Goal: Information Seeking & Learning: Compare options

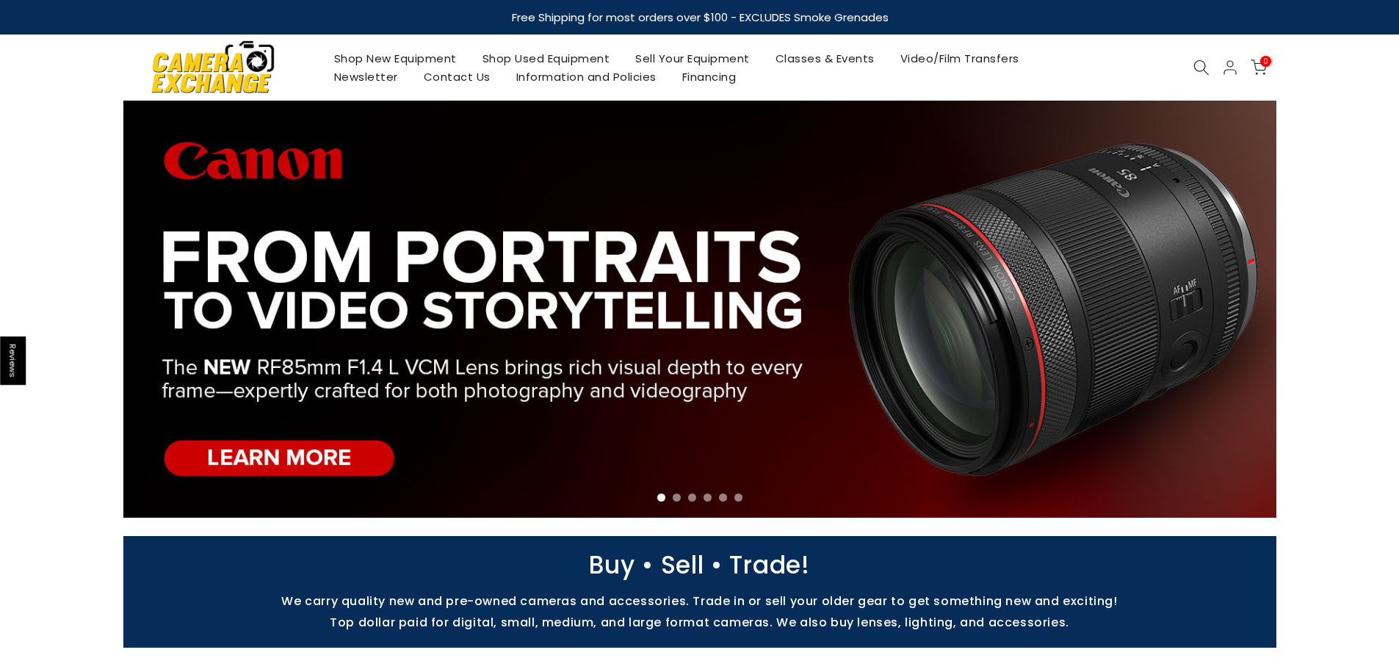
drag, startPoint x: 1199, startPoint y: 62, endPoint x: 1188, endPoint y: 73, distance: 16.1
click at [1199, 62] on icon at bounding box center [1201, 67] width 16 height 16
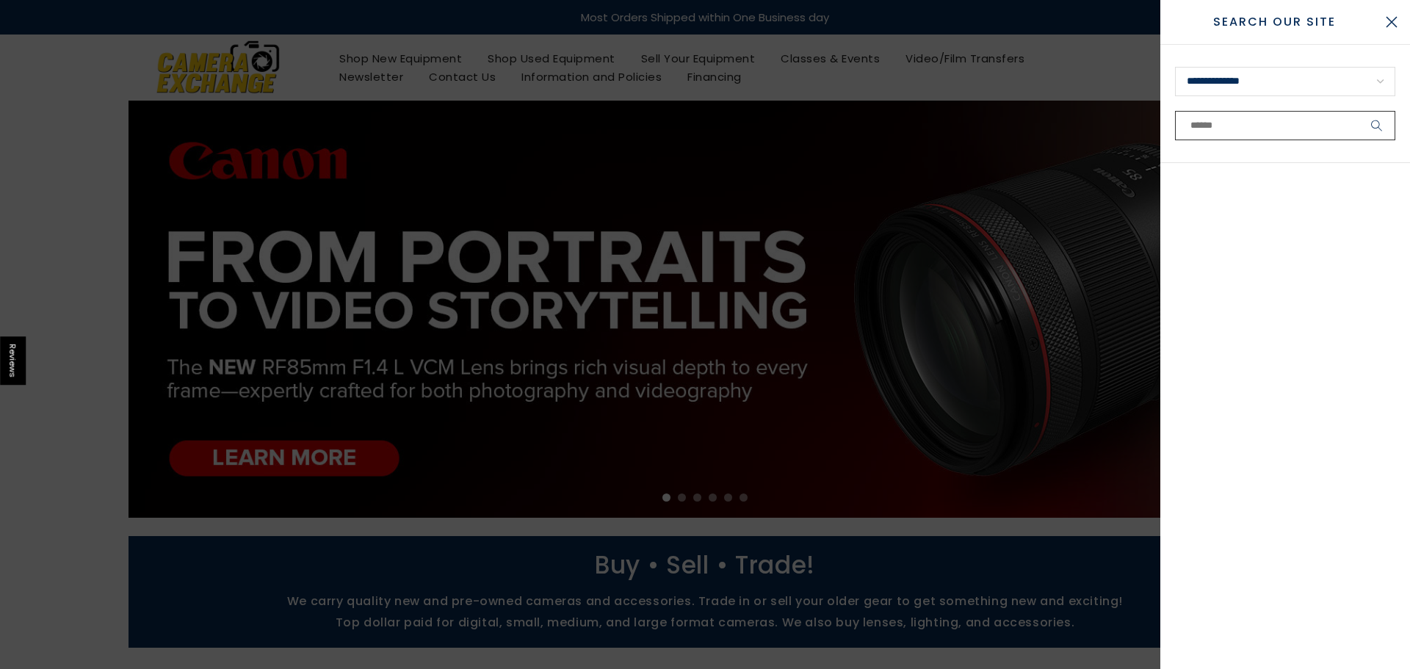
click at [1234, 125] on input "text" at bounding box center [1285, 125] width 220 height 29
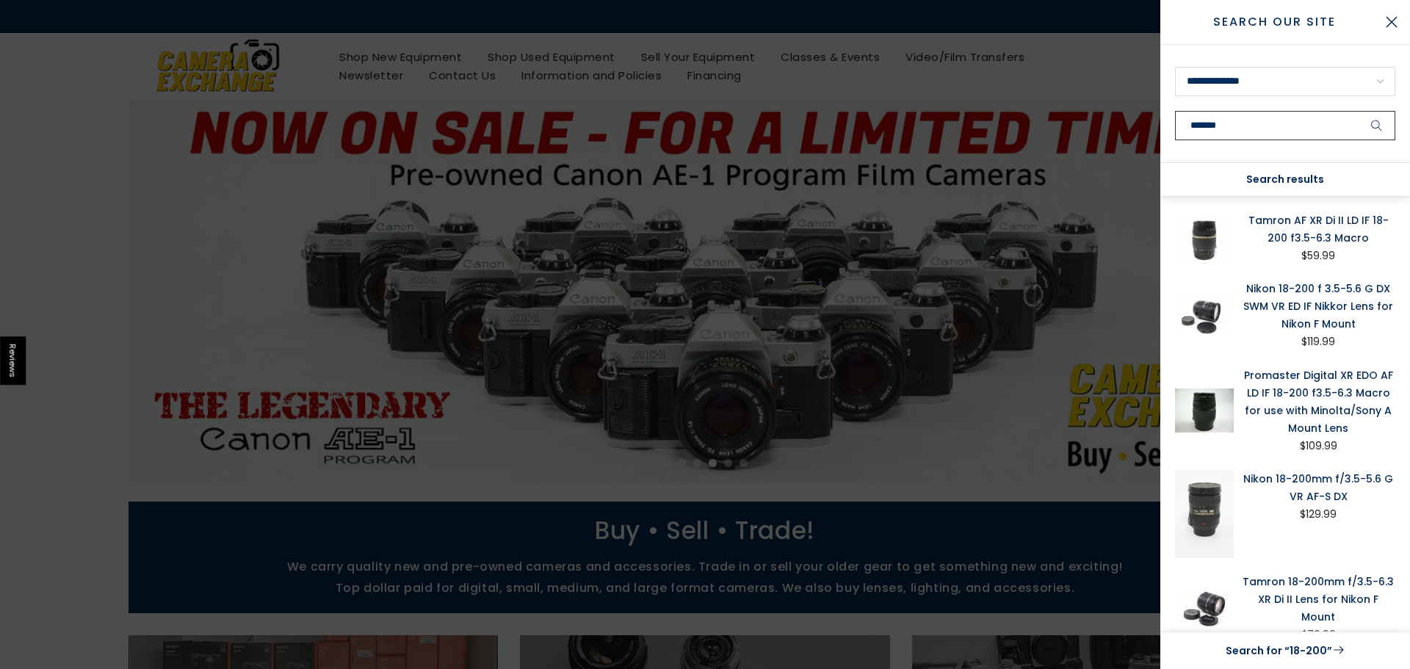
type input "********"
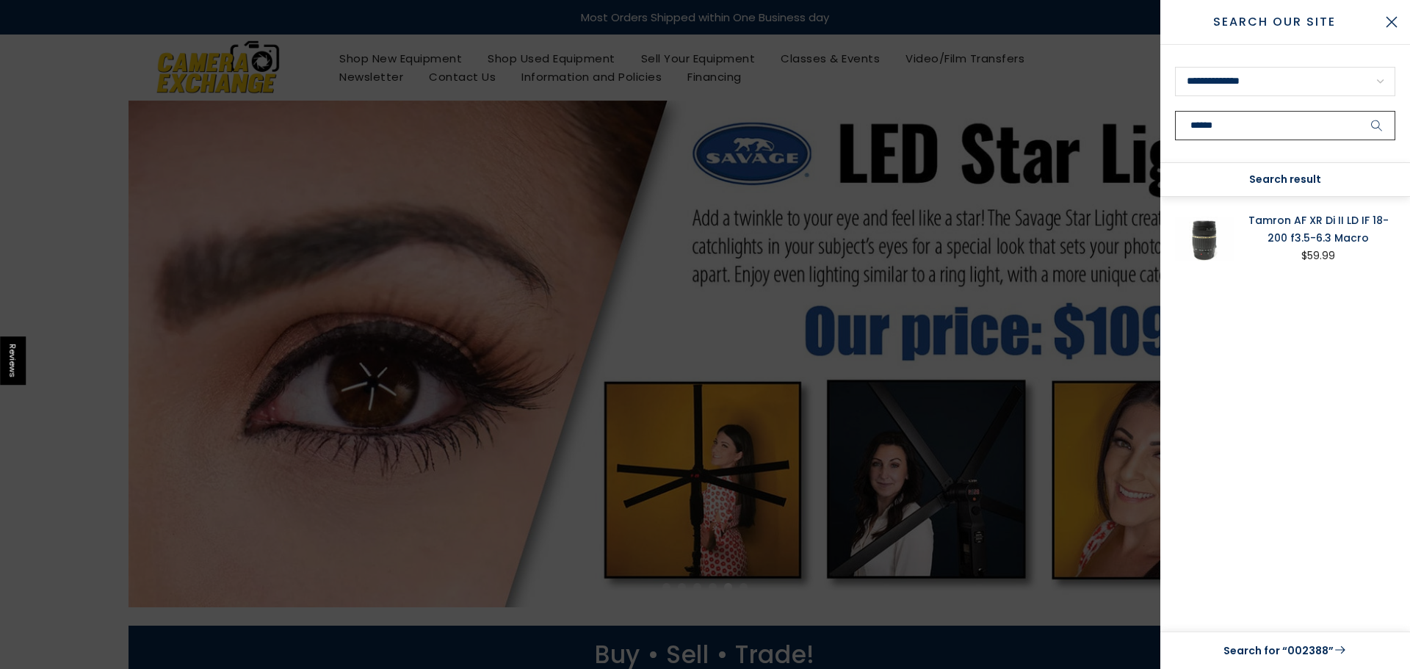
type input "******"
click at [1316, 219] on link "Tamron AF XR Di II LD IF 18-200 f3.5-6.3 Macro" at bounding box center [1318, 229] width 154 height 35
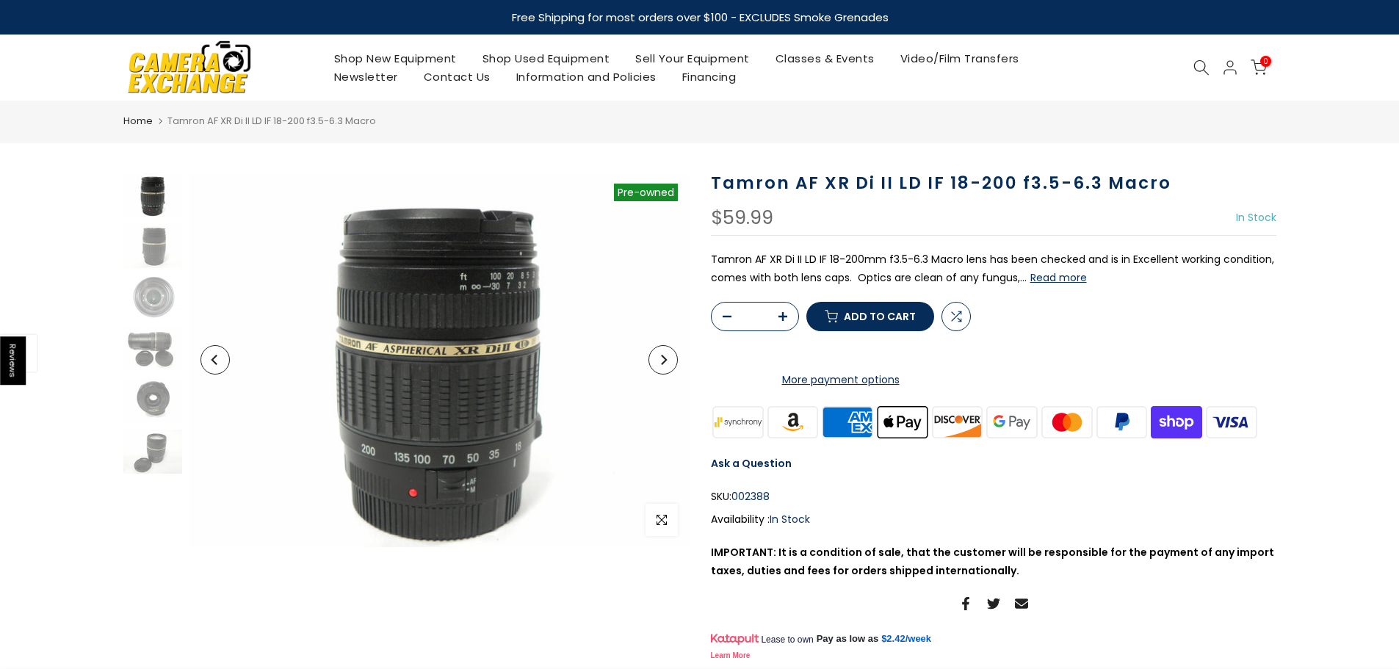
click at [1058, 277] on button "Read more" at bounding box center [1058, 277] width 57 height 13
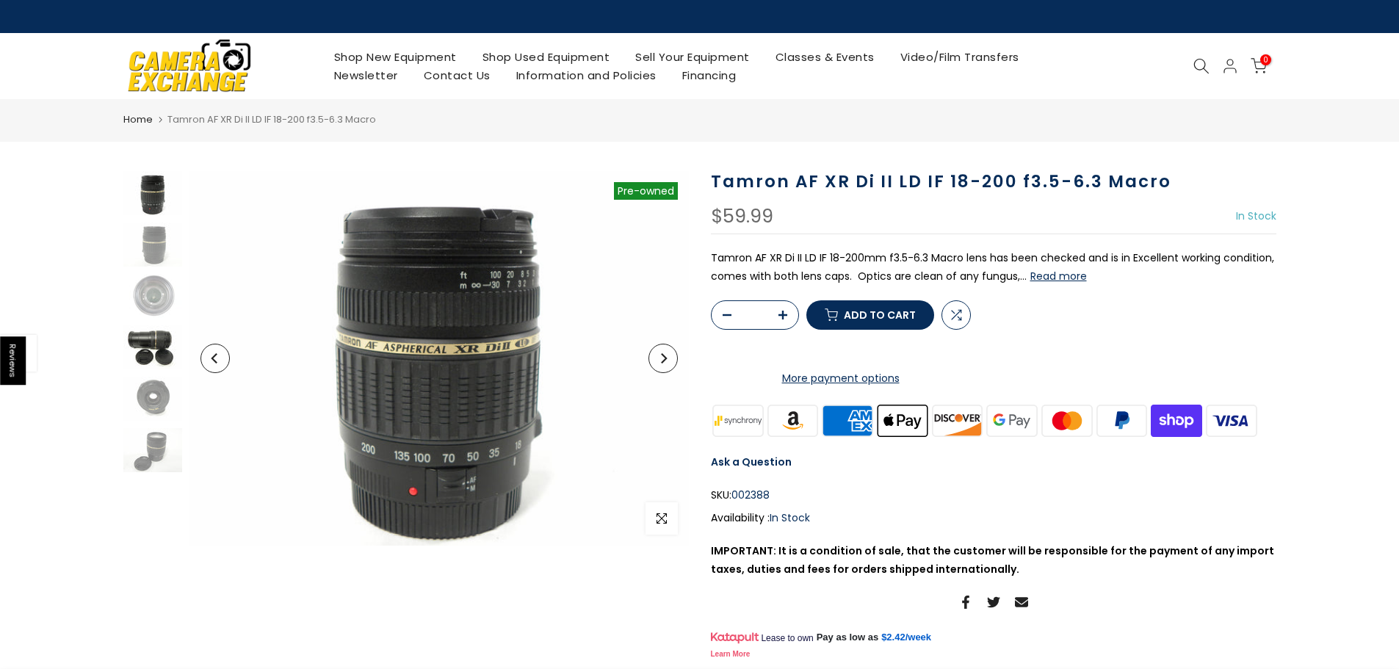
click at [164, 336] on img at bounding box center [152, 347] width 59 height 44
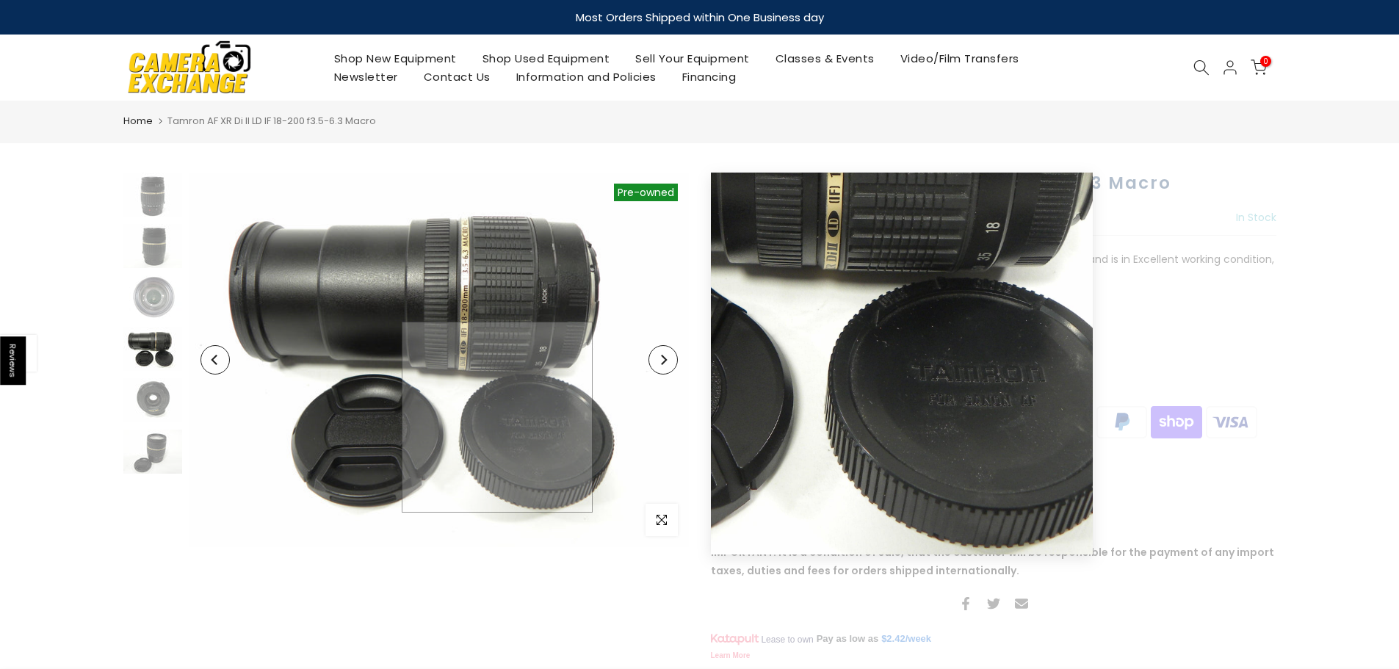
click at [497, 417] on img at bounding box center [438, 360] width 499 height 375
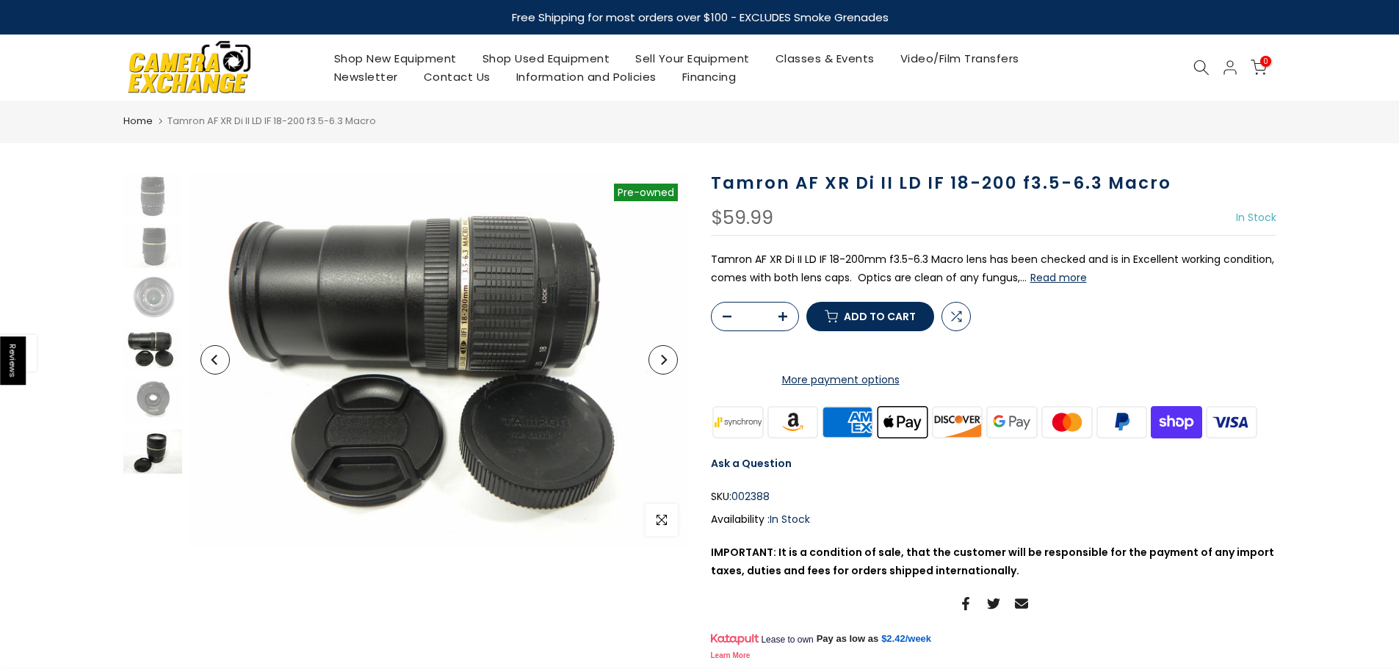
click at [157, 442] on img at bounding box center [152, 452] width 59 height 44
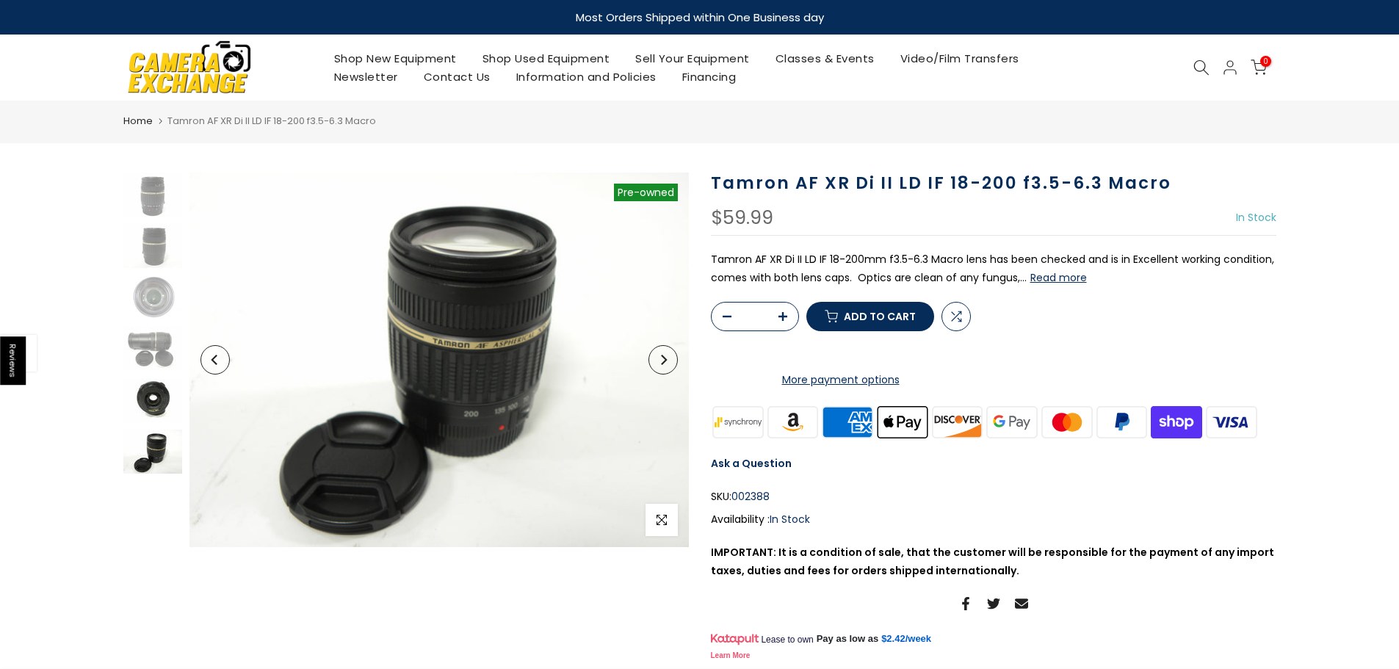
click at [144, 390] on img at bounding box center [152, 400] width 59 height 44
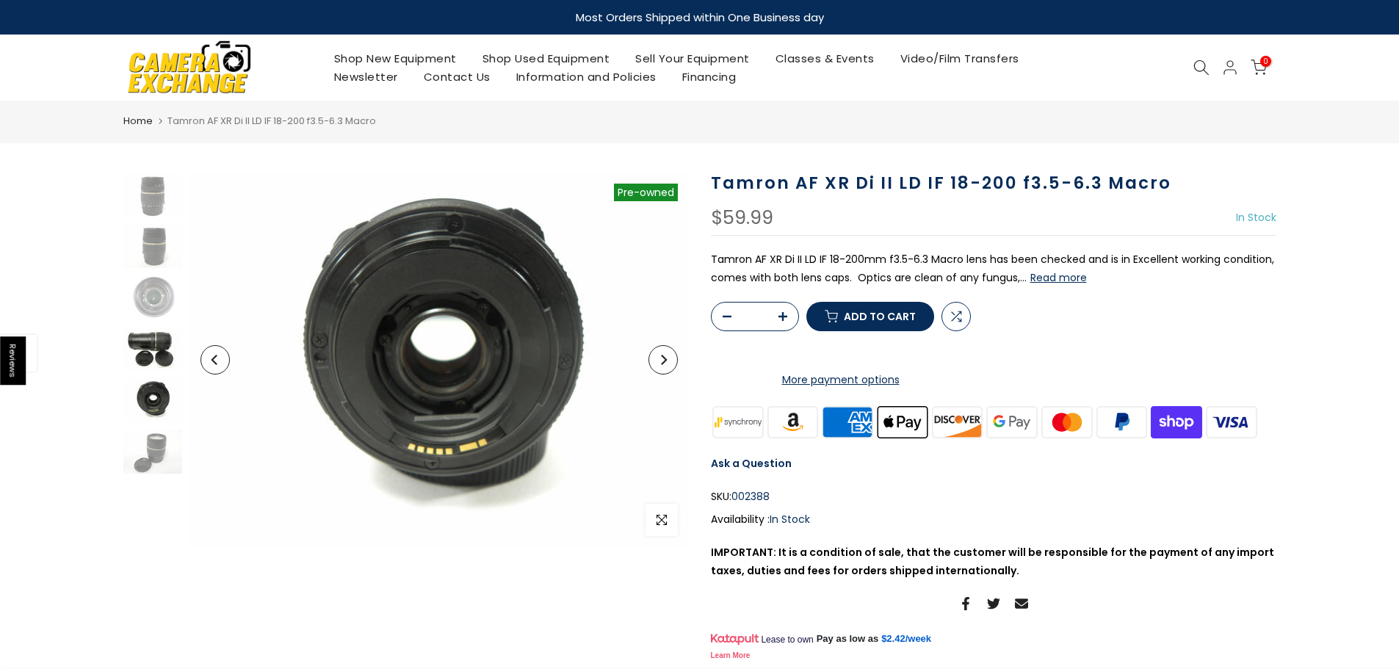
click at [146, 350] on img at bounding box center [152, 349] width 59 height 44
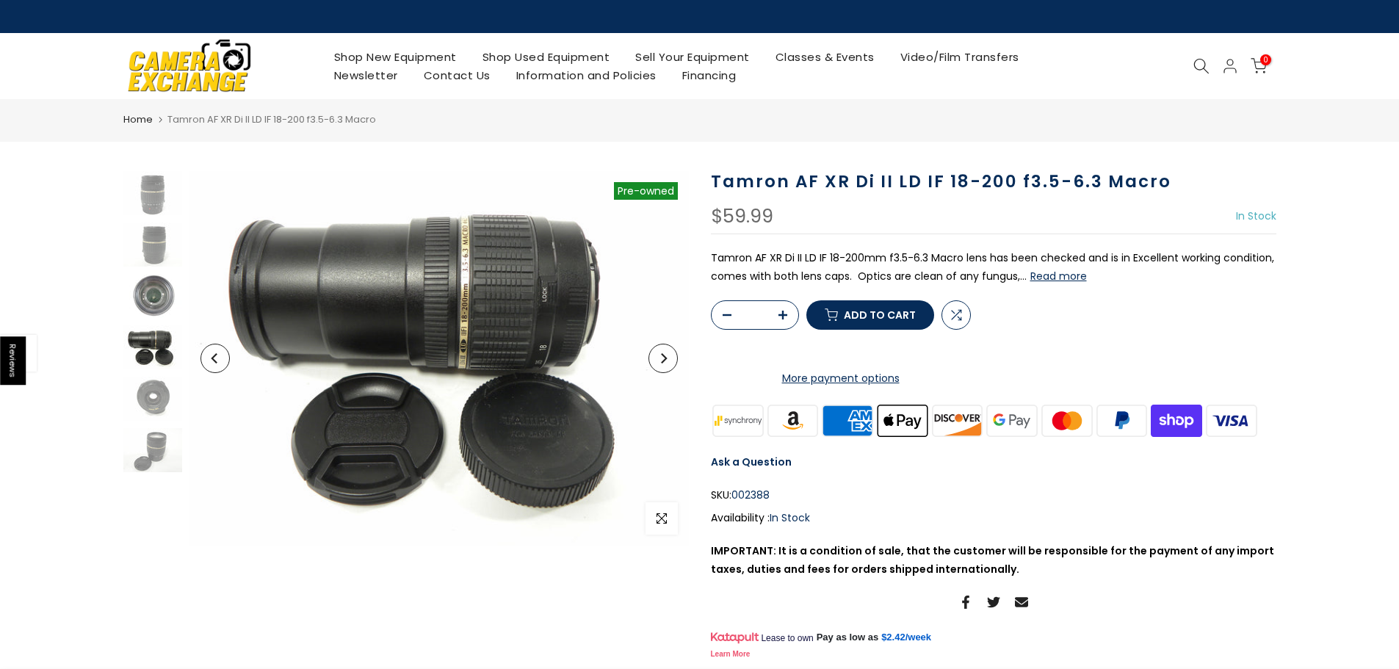
click at [150, 299] on img at bounding box center [152, 296] width 59 height 44
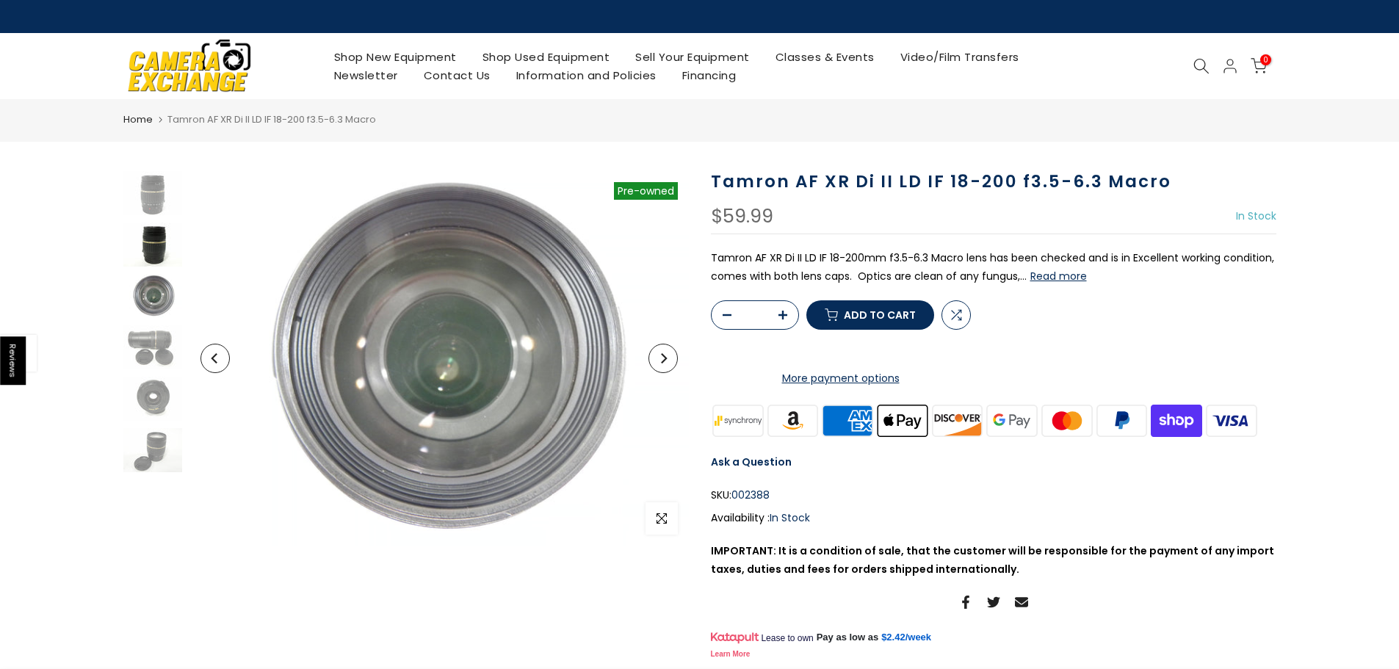
click at [157, 252] on img at bounding box center [152, 245] width 59 height 44
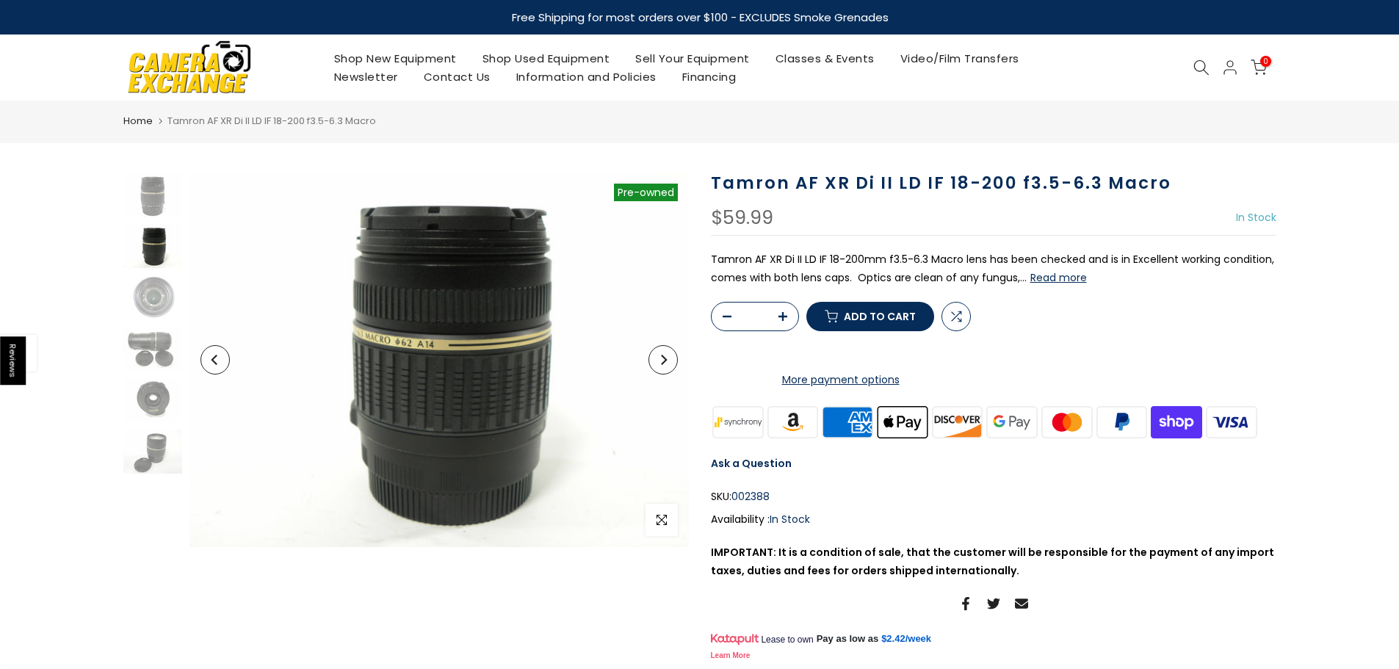
click at [1047, 281] on button "Read more" at bounding box center [1058, 277] width 57 height 13
click at [130, 350] on img at bounding box center [152, 349] width 59 height 44
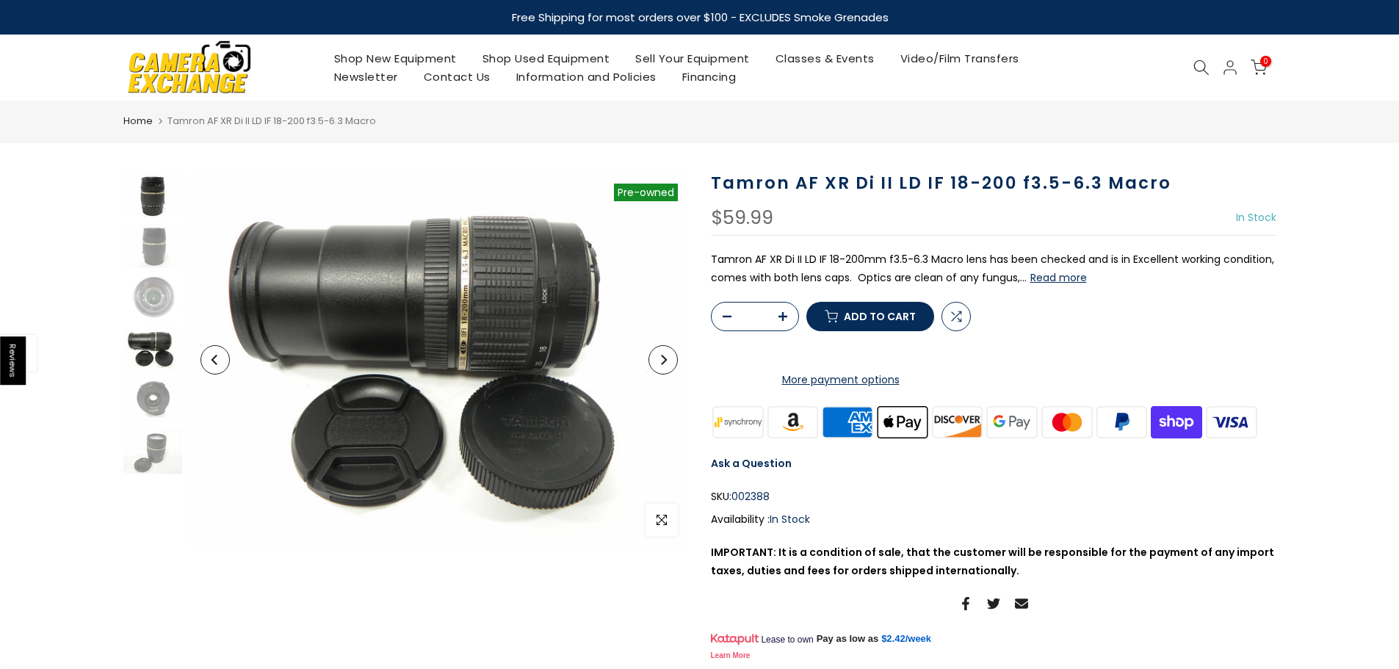
click at [165, 193] on img at bounding box center [152, 195] width 59 height 44
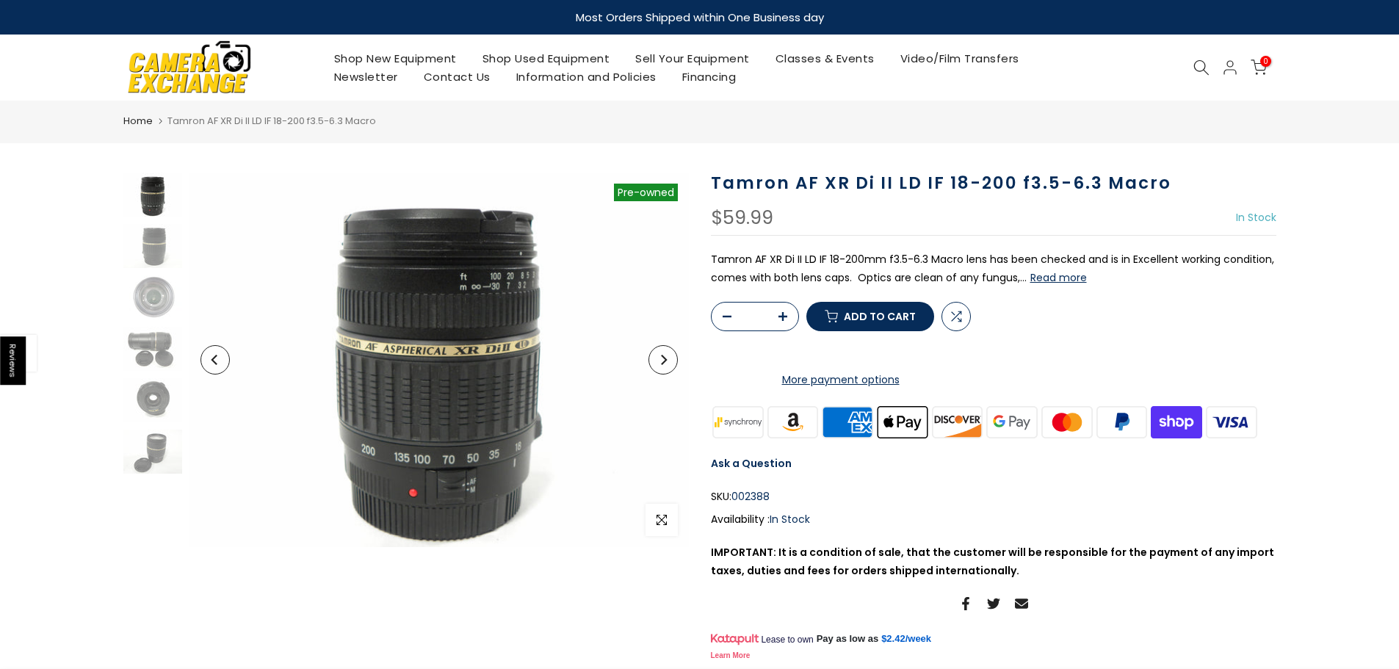
click at [166, 208] on img at bounding box center [152, 195] width 59 height 44
click at [162, 243] on img at bounding box center [152, 246] width 59 height 44
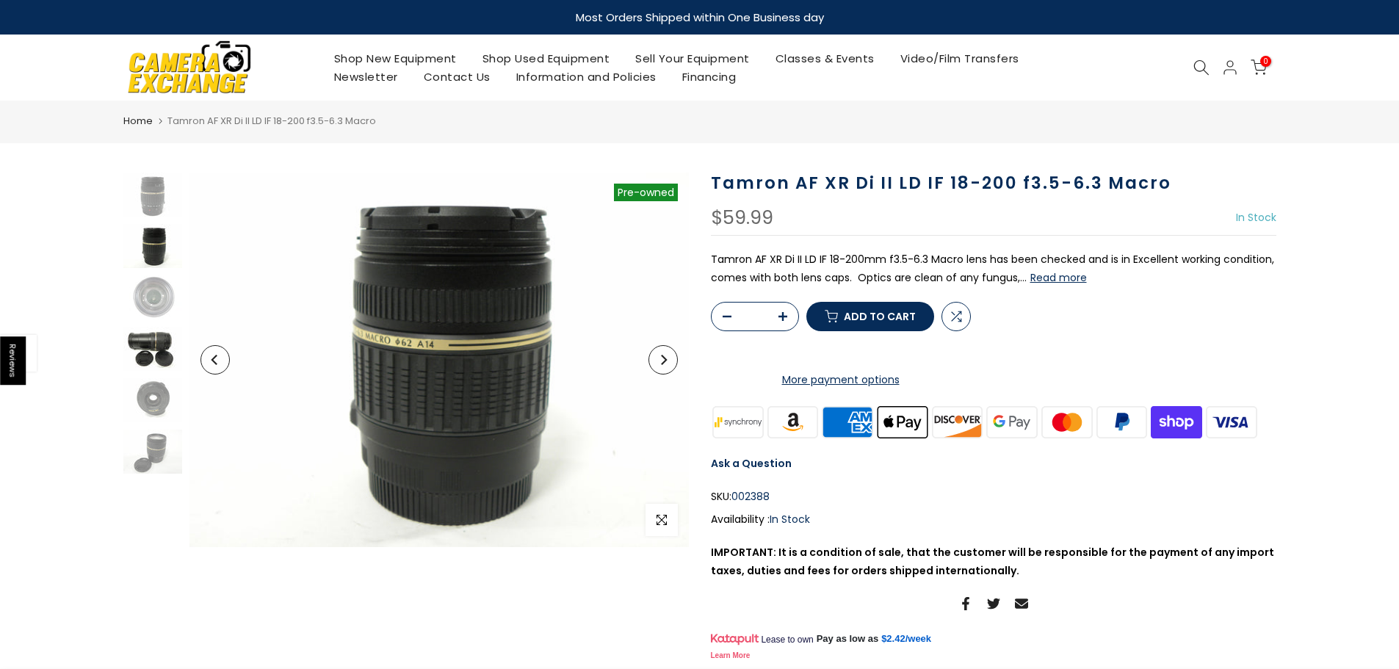
click at [152, 327] on img at bounding box center [152, 349] width 59 height 44
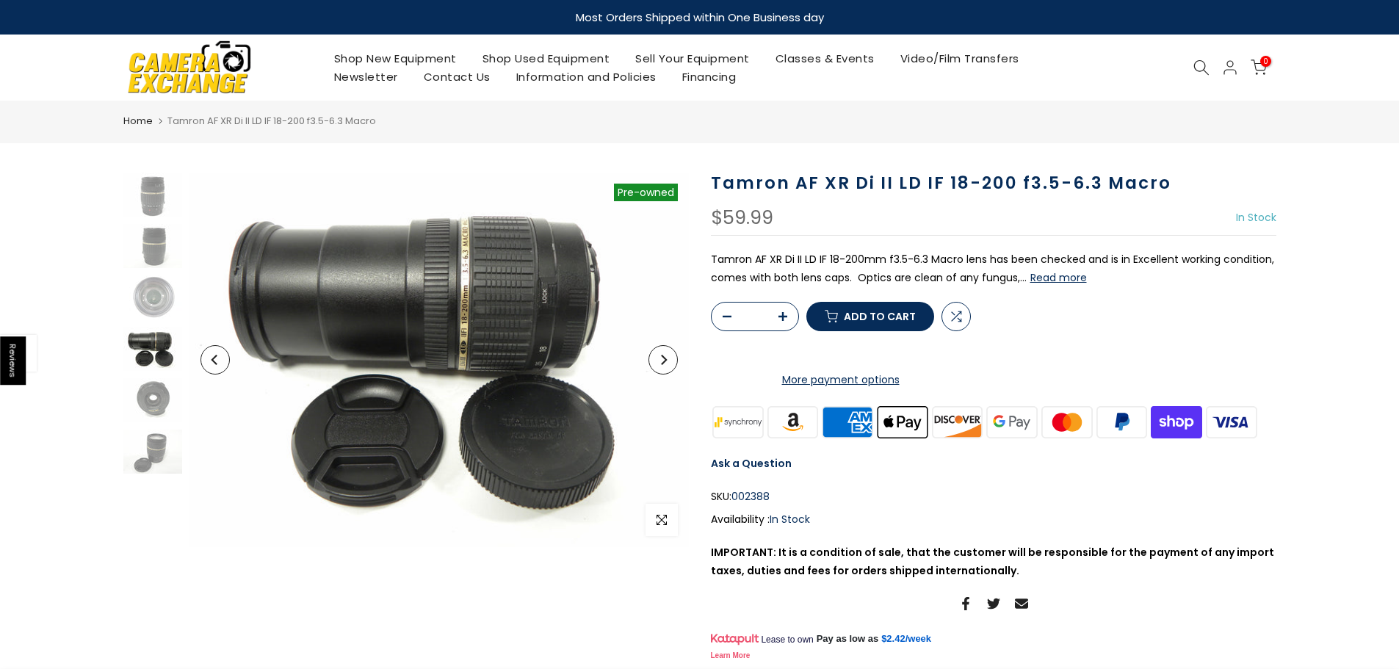
click at [145, 426] on div at bounding box center [152, 323] width 62 height 301
click at [149, 449] on img at bounding box center [152, 452] width 59 height 44
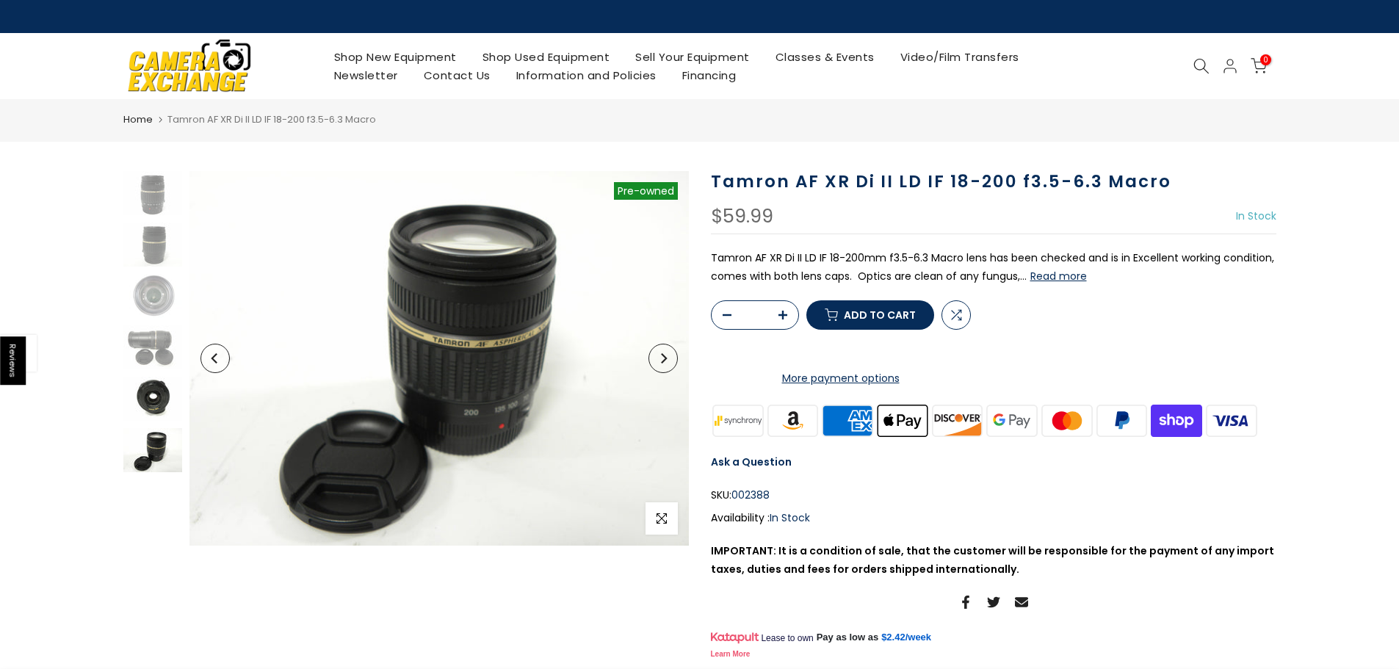
click at [156, 399] on img at bounding box center [152, 399] width 59 height 44
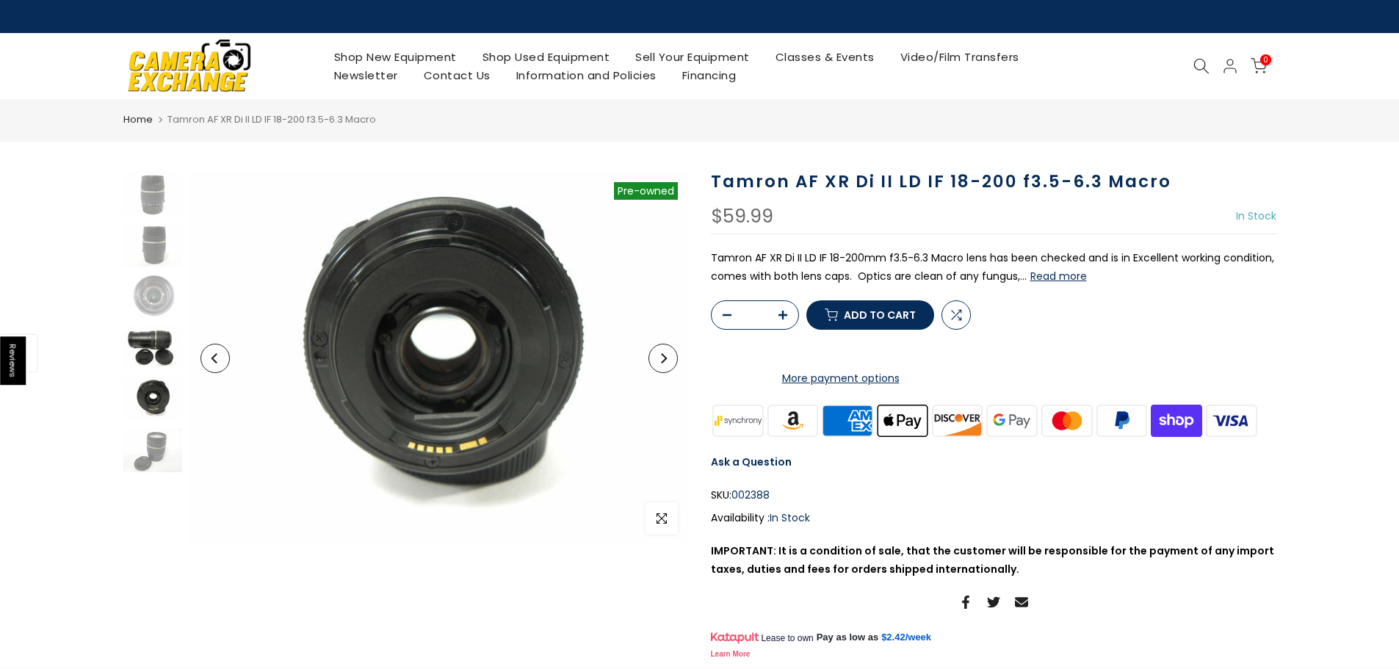
drag, startPoint x: 148, startPoint y: 339, endPoint x: 148, endPoint y: 330, distance: 8.8
click at [148, 337] on img at bounding box center [152, 347] width 59 height 44
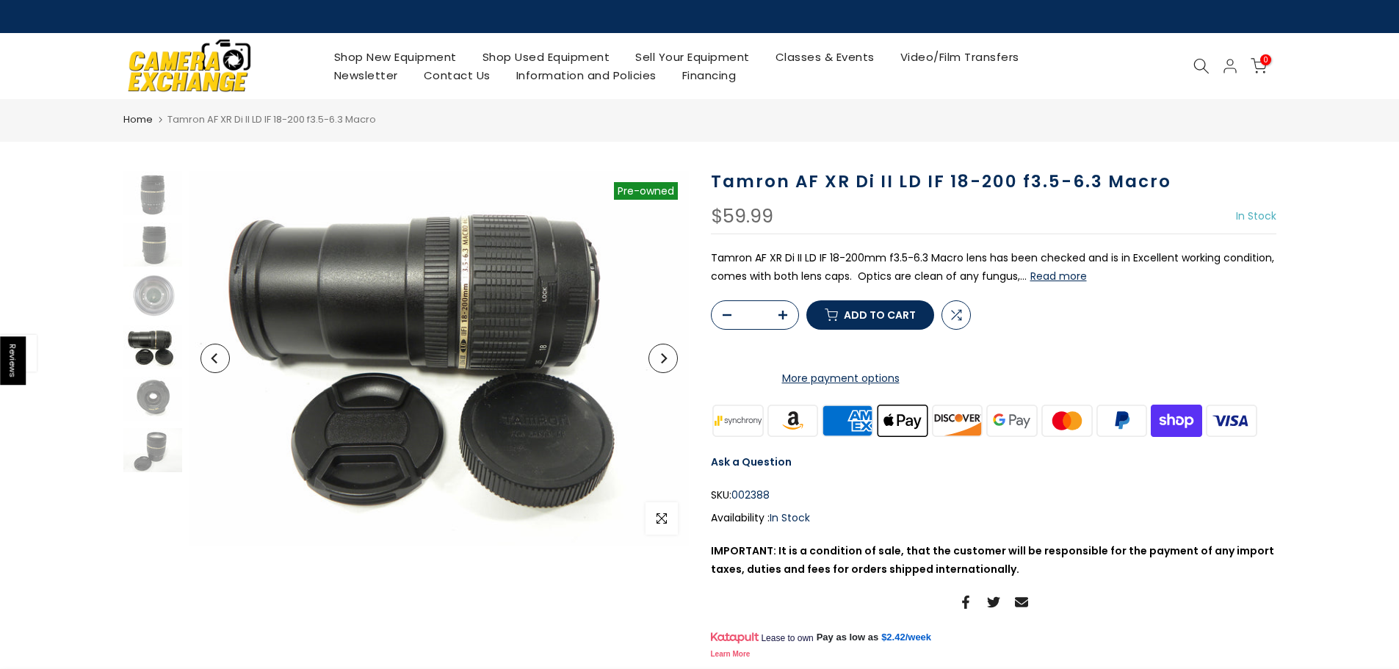
drag, startPoint x: 159, startPoint y: 267, endPoint x: 162, endPoint y: 231, distance: 36.8
click at [159, 267] on div at bounding box center [152, 321] width 62 height 301
click at [160, 215] on div at bounding box center [152, 321] width 62 height 301
click at [159, 206] on img at bounding box center [152, 193] width 59 height 44
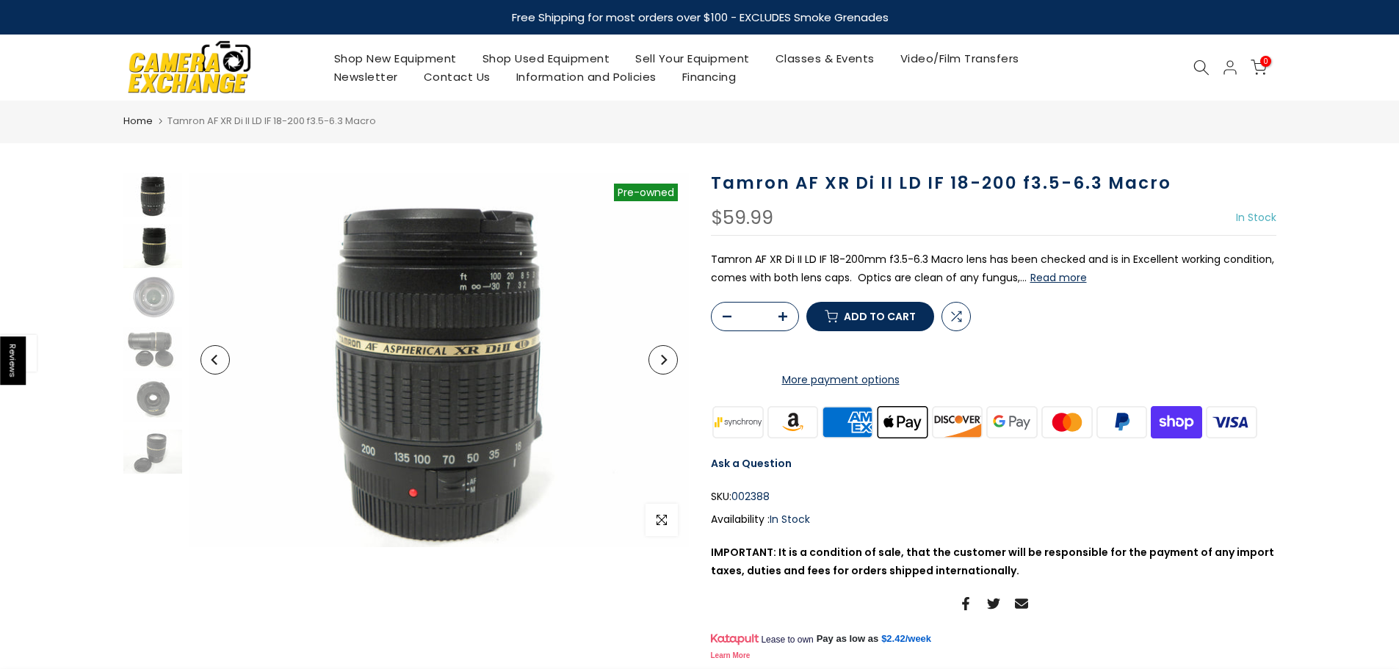
drag, startPoint x: 134, startPoint y: 268, endPoint x: 153, endPoint y: 267, distance: 19.8
click at [134, 267] on div at bounding box center [152, 323] width 62 height 301
click at [152, 264] on img at bounding box center [152, 246] width 59 height 44
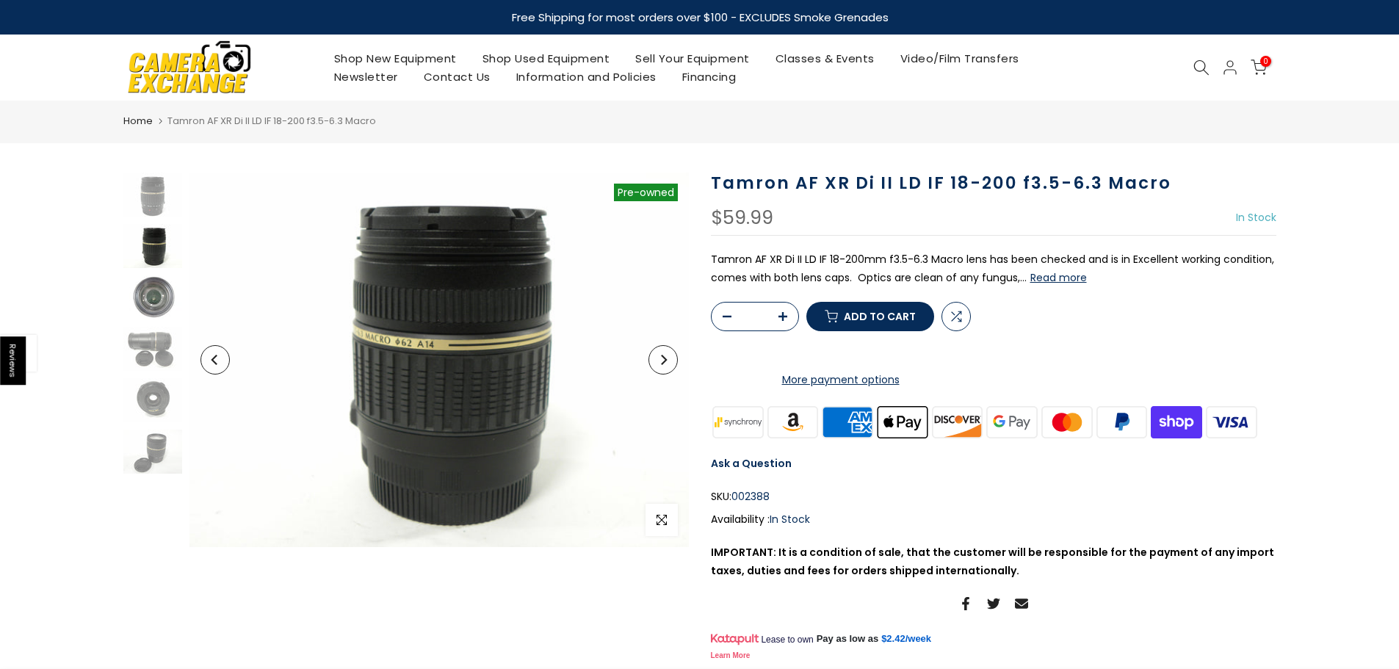
click at [152, 287] on img at bounding box center [152, 297] width 59 height 44
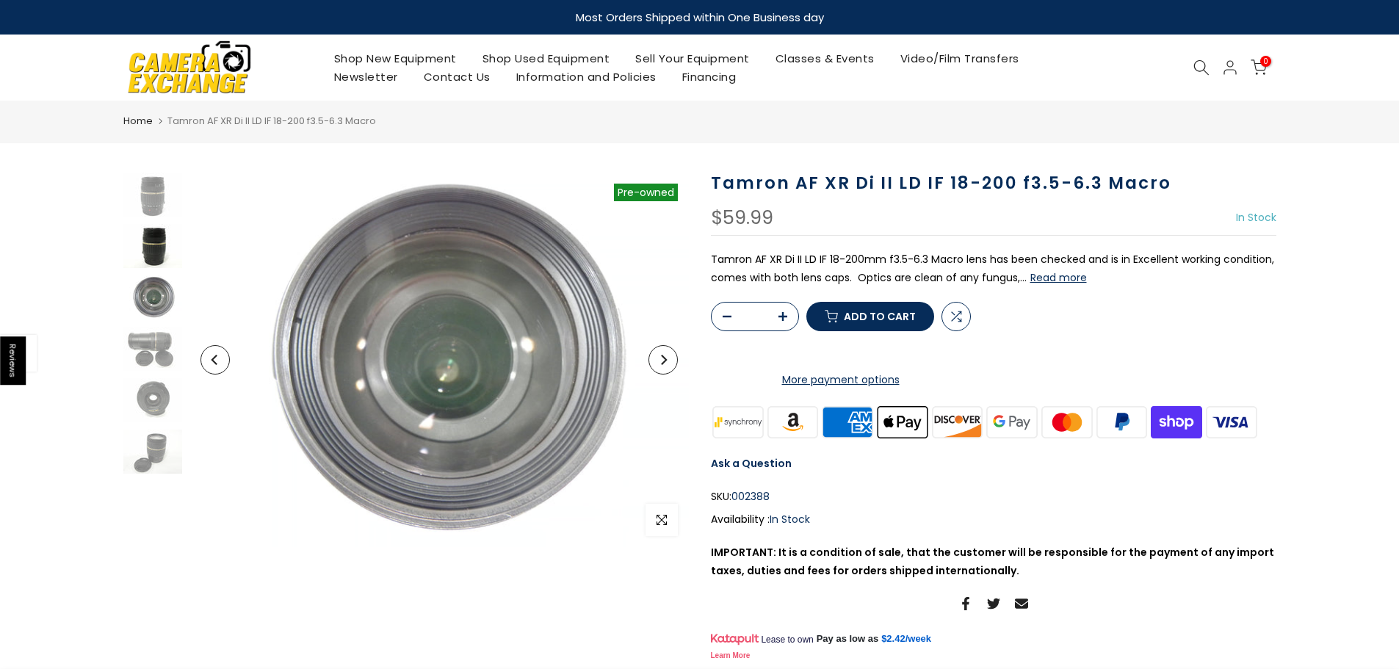
click at [165, 264] on img at bounding box center [152, 246] width 59 height 44
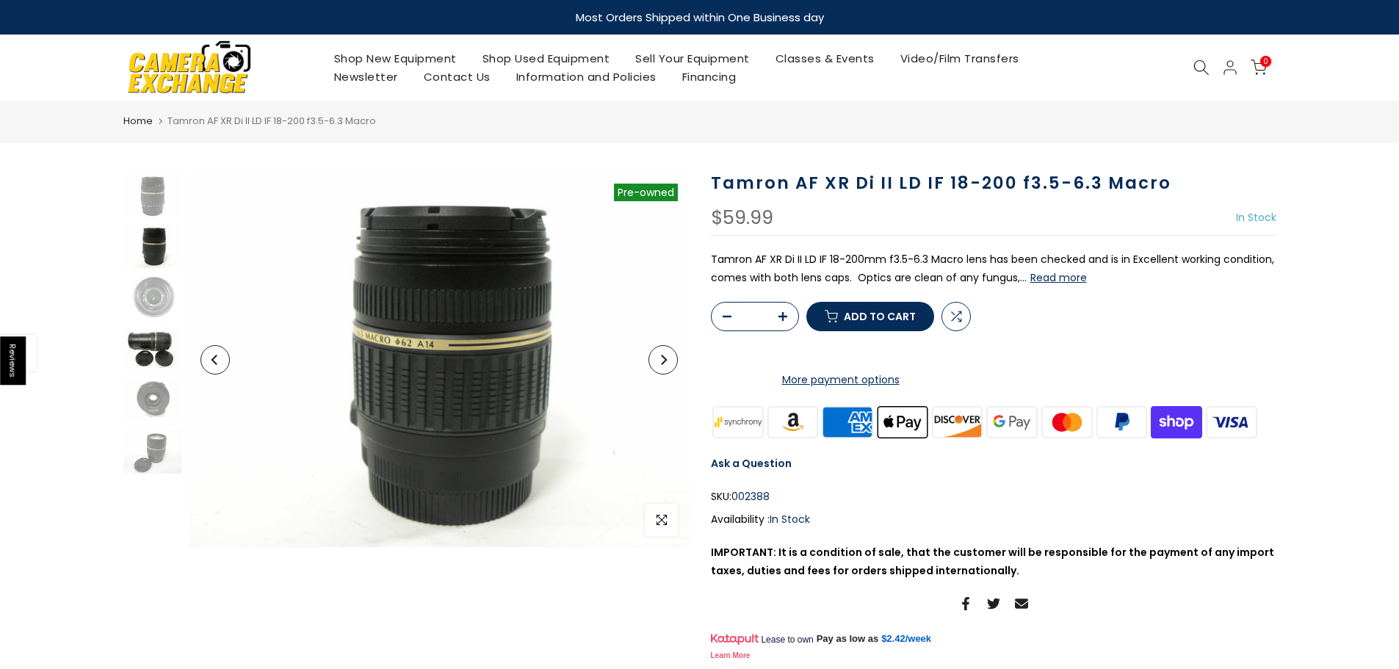
click at [161, 334] on img at bounding box center [152, 349] width 59 height 44
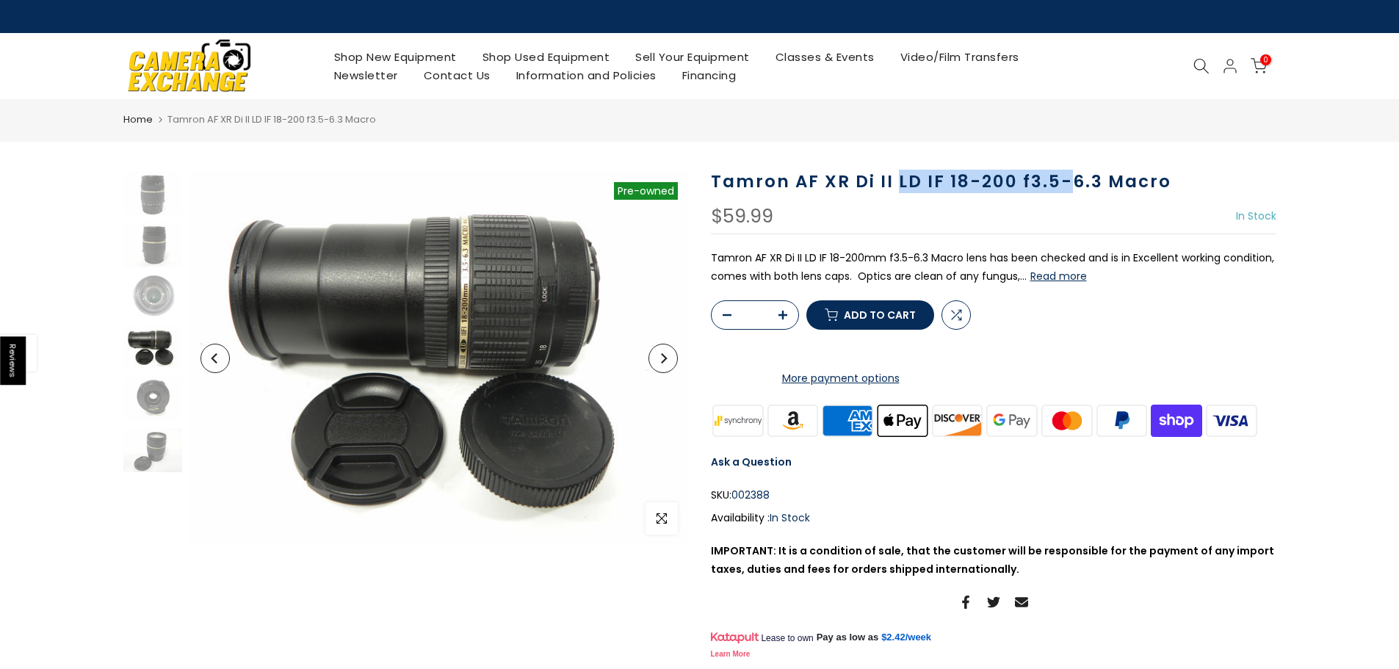
drag, startPoint x: 898, startPoint y: 189, endPoint x: 1093, endPoint y: 178, distance: 194.9
click at [1071, 181] on h1 "Tamron AF XR Di II LD IF 18-200 f3.5-6.3 Macro" at bounding box center [993, 181] width 565 height 21
click at [1094, 178] on h1 "Tamron AF XR Di II LD IF 18-200 f3.5-6.3 Macro" at bounding box center [993, 181] width 565 height 21
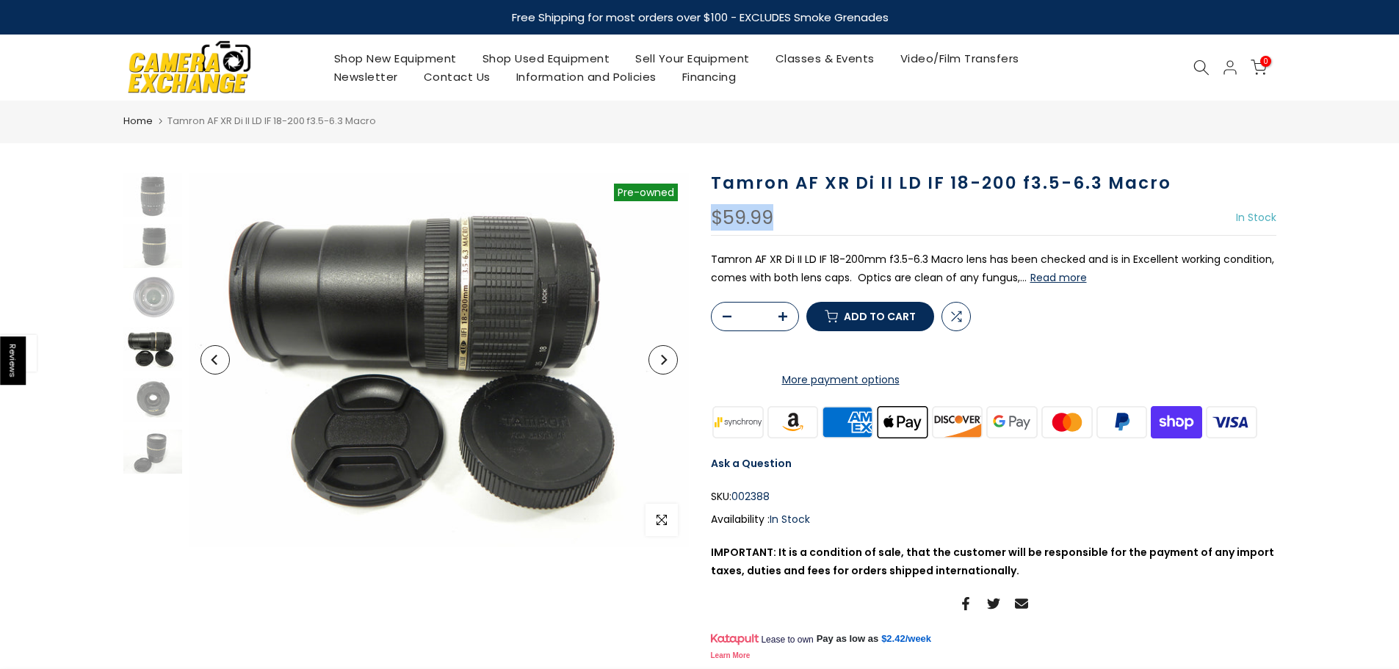
drag, startPoint x: 712, startPoint y: 208, endPoint x: 797, endPoint y: 208, distance: 85.2
click at [797, 208] on div "Tamron AF XR Di II LD IF 18-200 f3.5-6.3 Macro $59.99 In Stock Pre order Out of…" at bounding box center [993, 419] width 565 height 492
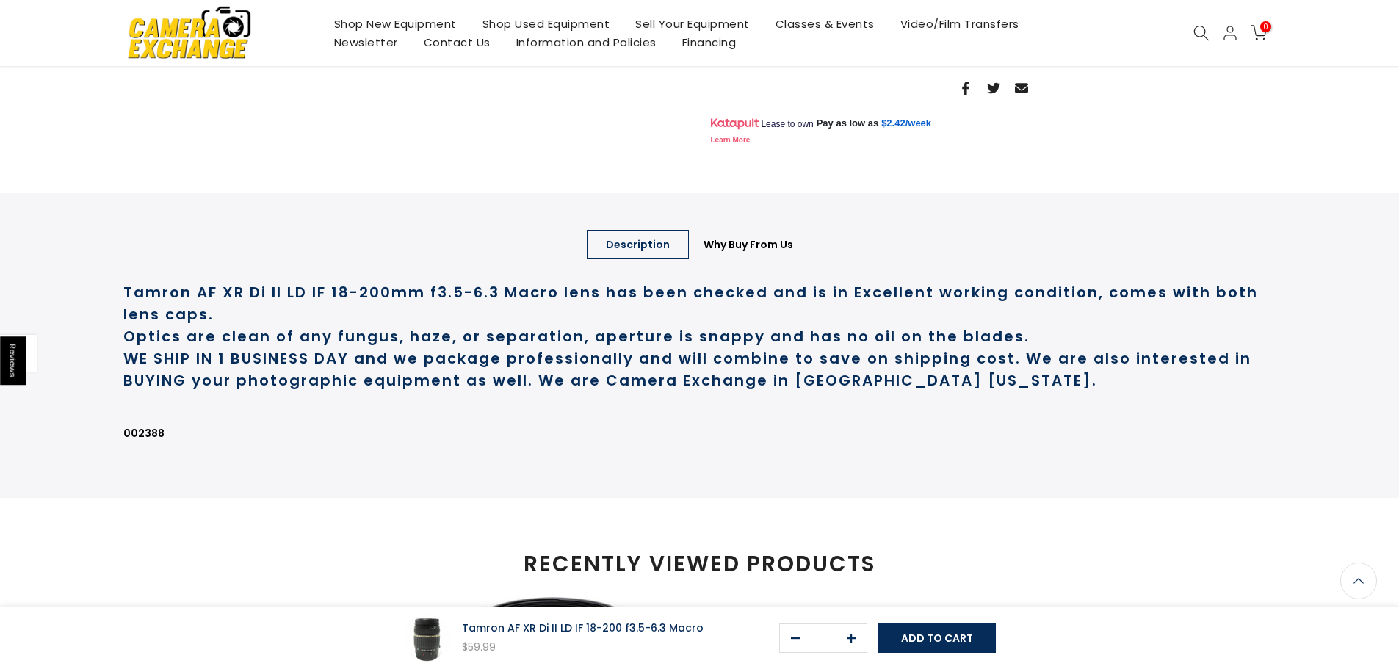
scroll to position [513, 0]
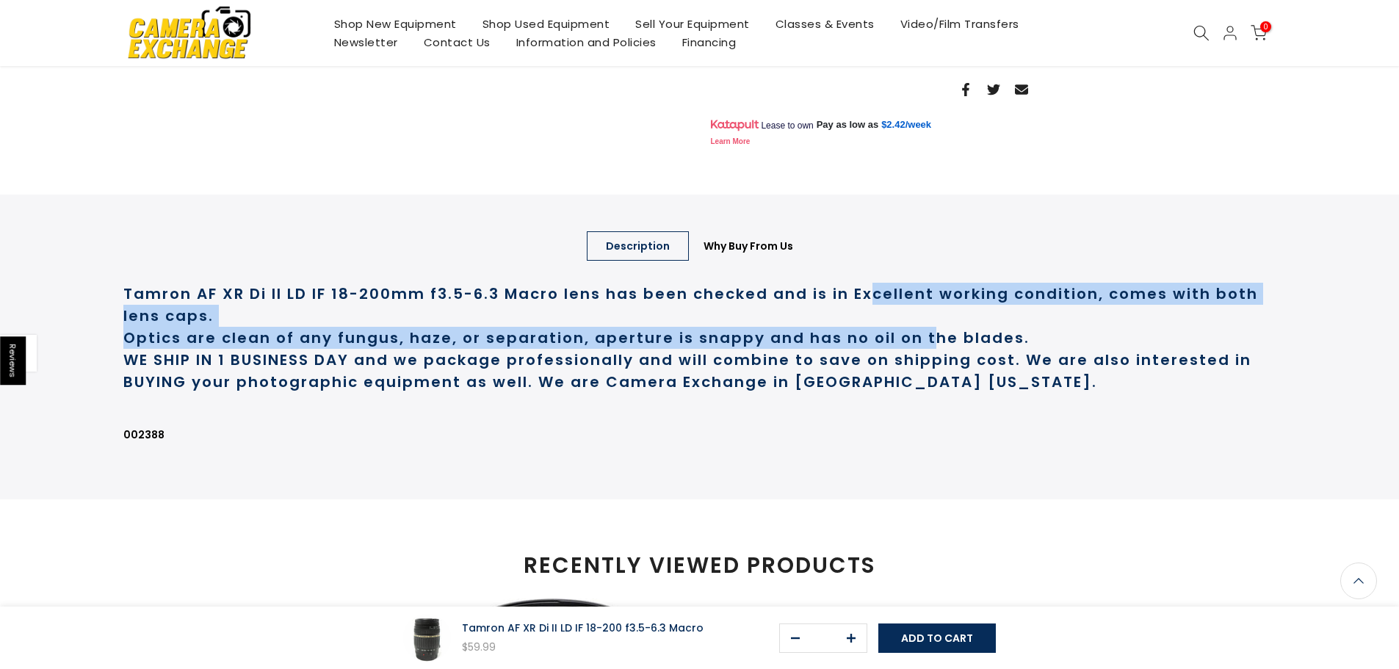
drag, startPoint x: 938, startPoint y: 334, endPoint x: 927, endPoint y: 402, distance: 68.5
click at [927, 402] on div "Tamron AF XR Di II LD IF 18-200mm f3.5-6.3 Macro lens has been checked and is i…" at bounding box center [699, 370] width 1153 height 213
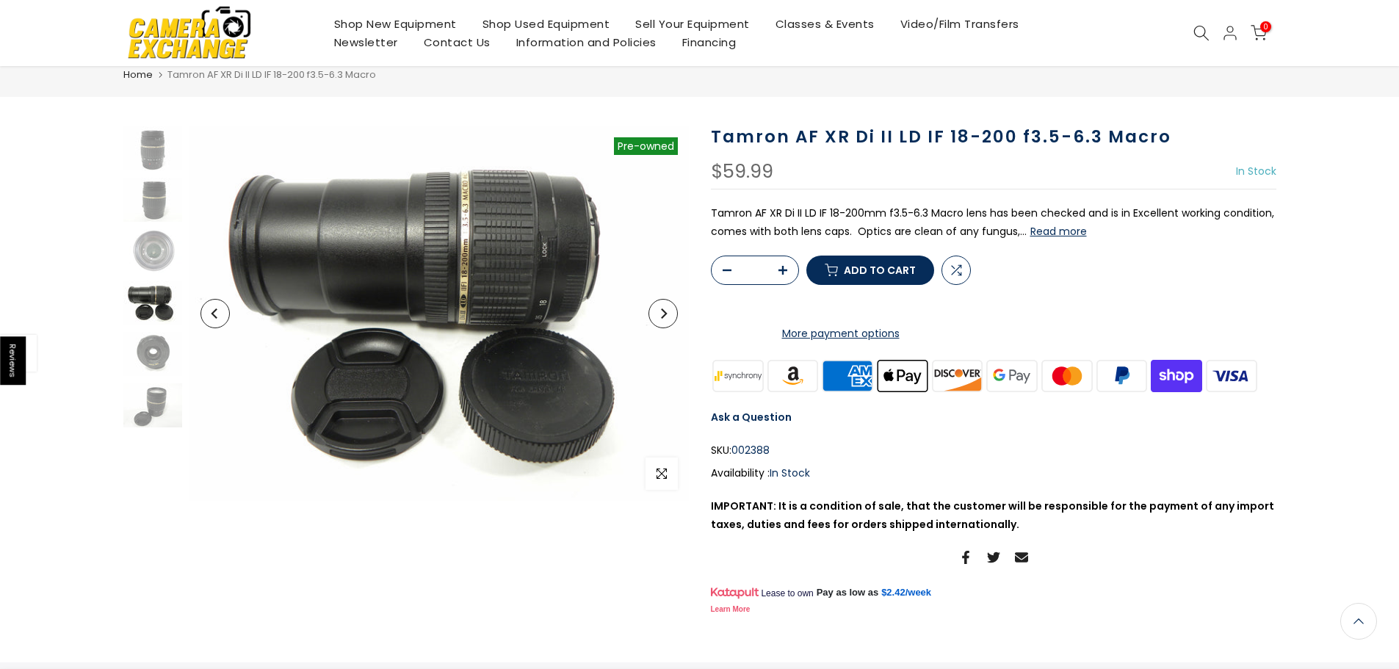
scroll to position [0, 0]
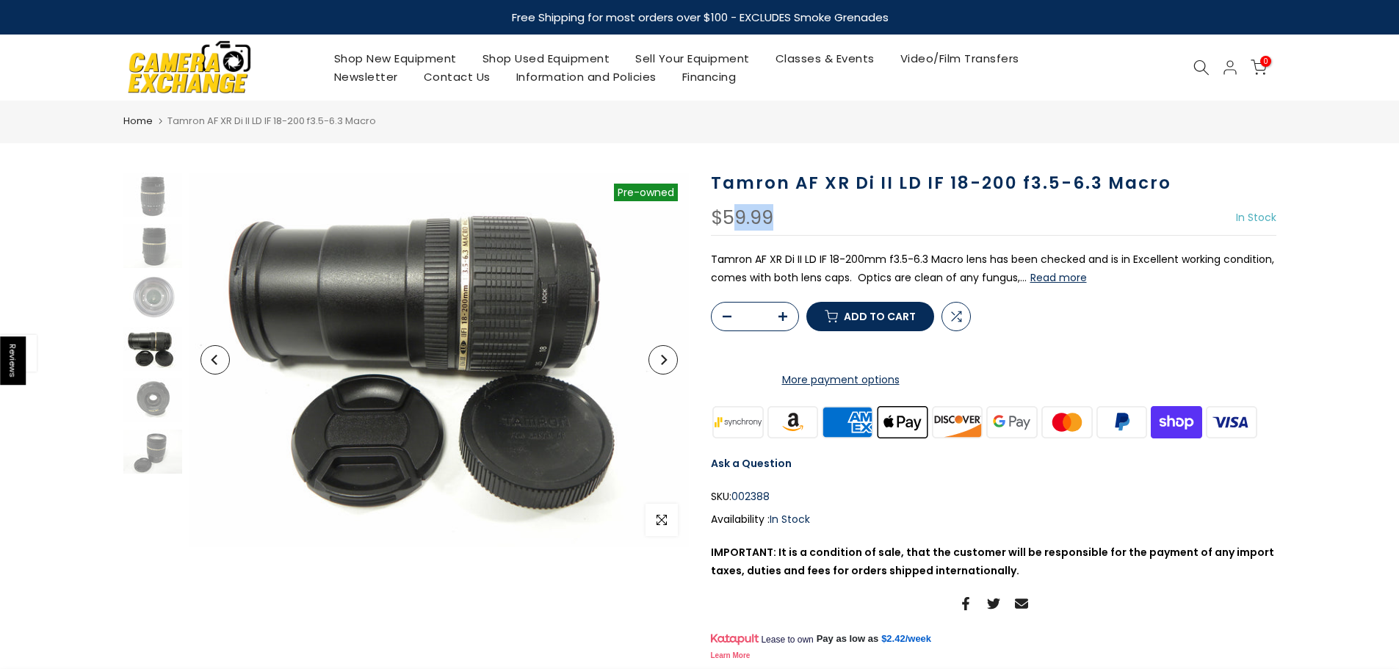
drag, startPoint x: 729, startPoint y: 220, endPoint x: 878, endPoint y: 224, distance: 149.1
click at [878, 224] on div "$59.99 In Stock Pre order Out of stock" at bounding box center [993, 222] width 565 height 27
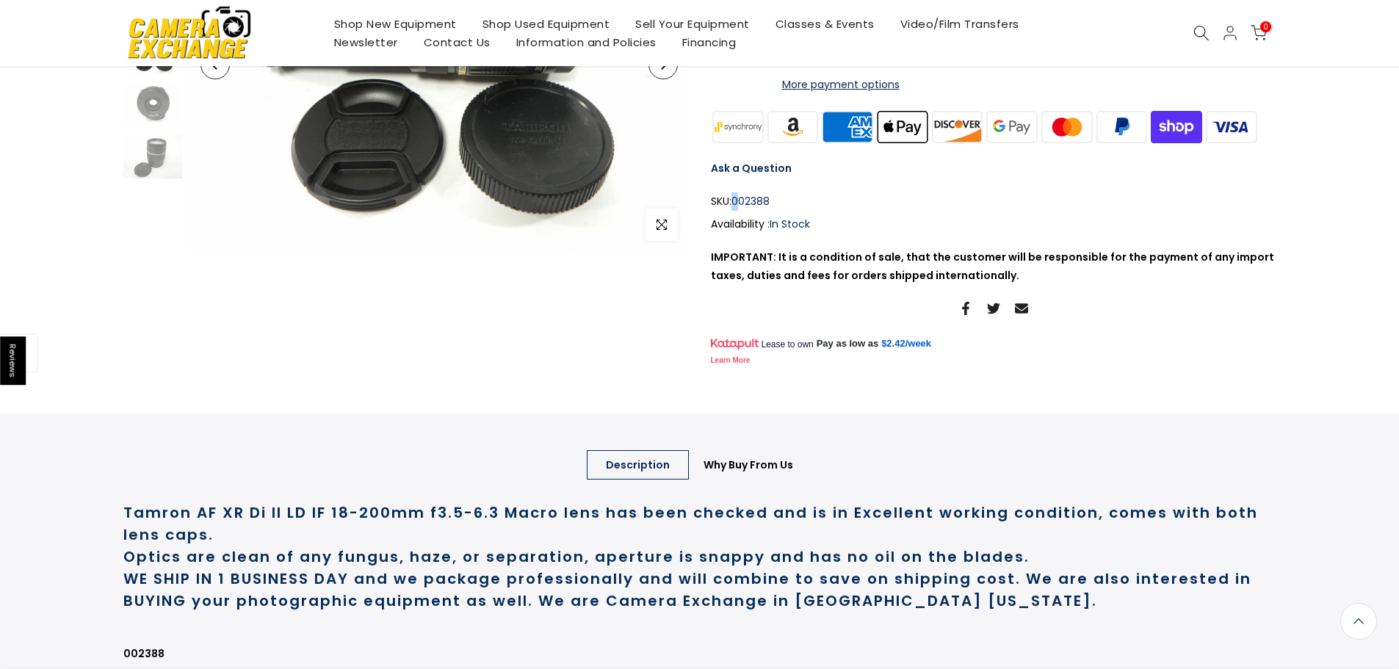
scroll to position [292, 0]
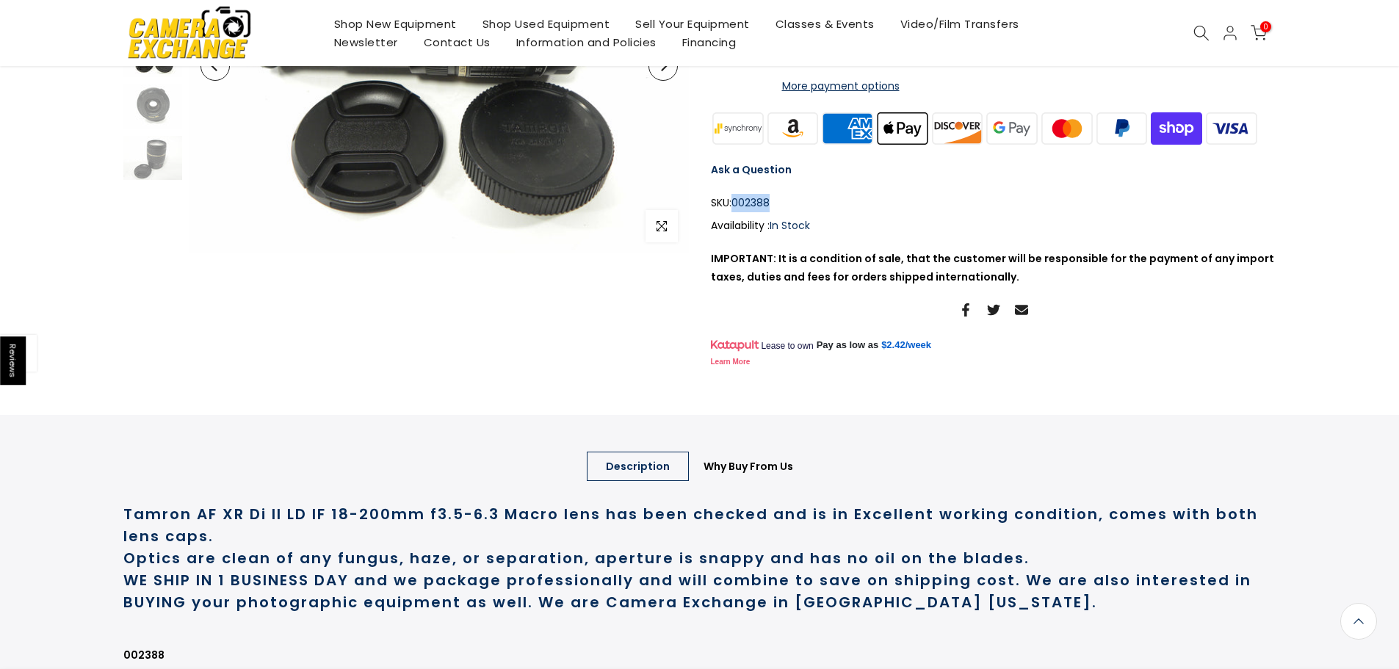
drag, startPoint x: 731, startPoint y: 266, endPoint x: 781, endPoint y: 258, distance: 50.6
click at [781, 212] on div "SKU: 002388" at bounding box center [993, 203] width 565 height 18
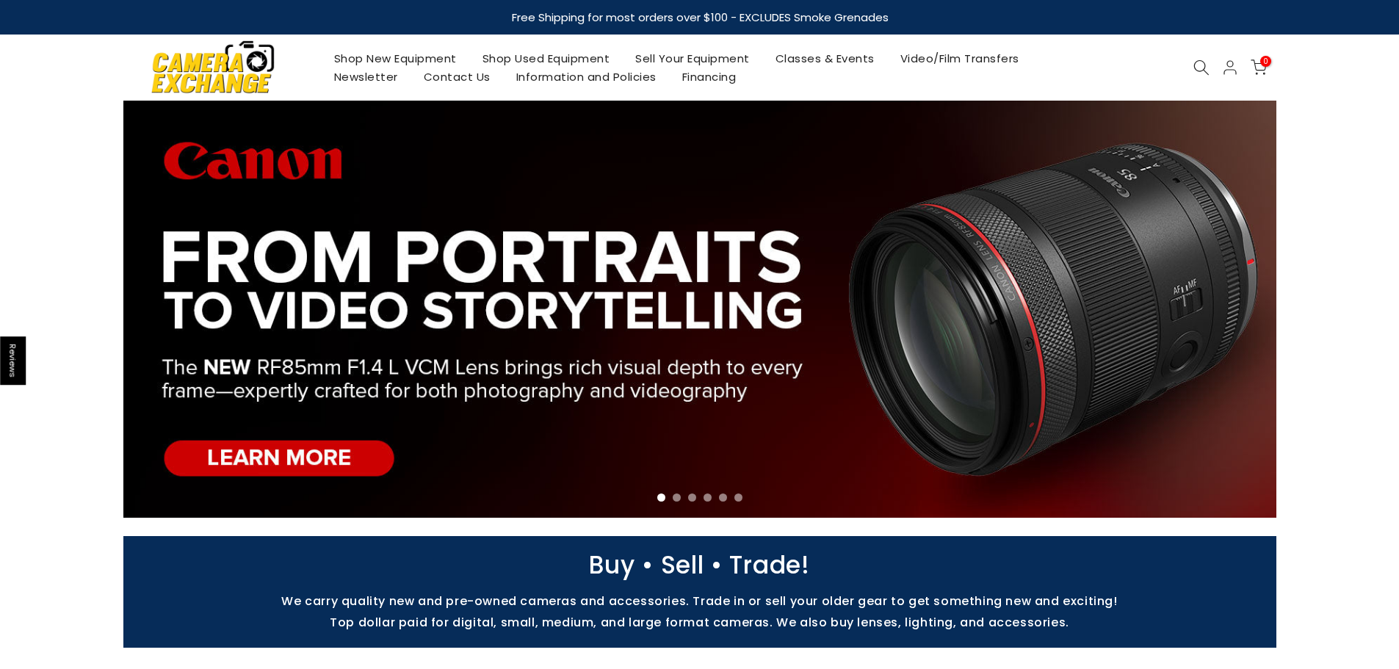
click at [1197, 78] on div "Shop New Equipment Shop Used Equipment Sell Your Equipment Classes & Events Vid…" at bounding box center [700, 68] width 1168 height 66
click at [1199, 60] on icon at bounding box center [1201, 67] width 16 height 16
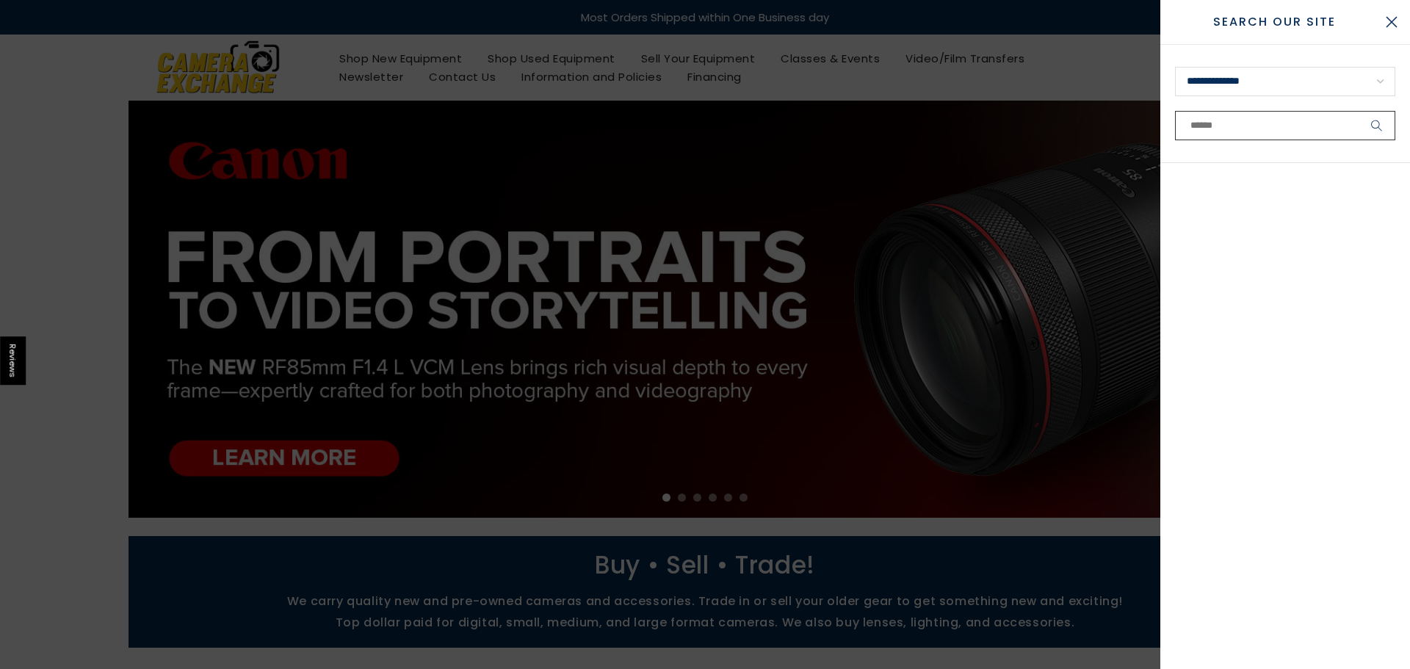
click at [1195, 131] on input "text" at bounding box center [1285, 125] width 220 height 29
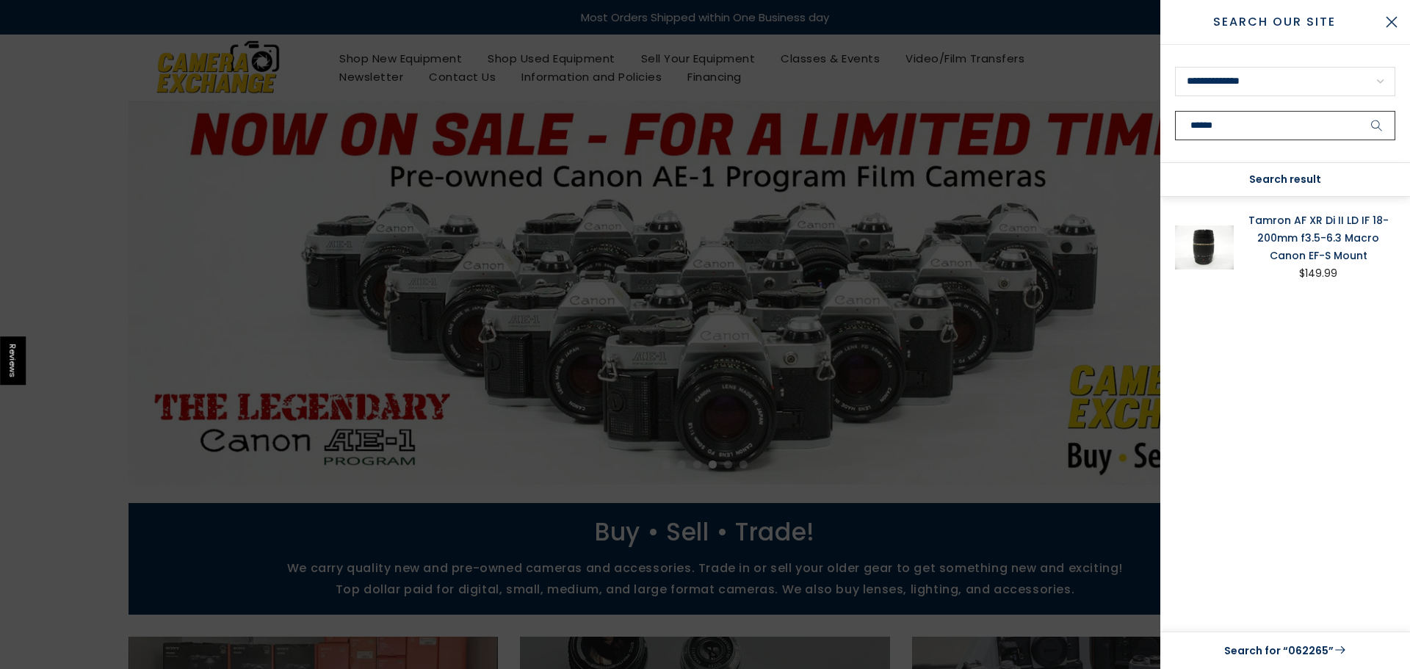
type input "******"
click at [1279, 237] on link "Tamron AF XR Di II LD IF 18-200mm f3.5-6.3 Macro Canon EF-S Mount" at bounding box center [1318, 238] width 154 height 53
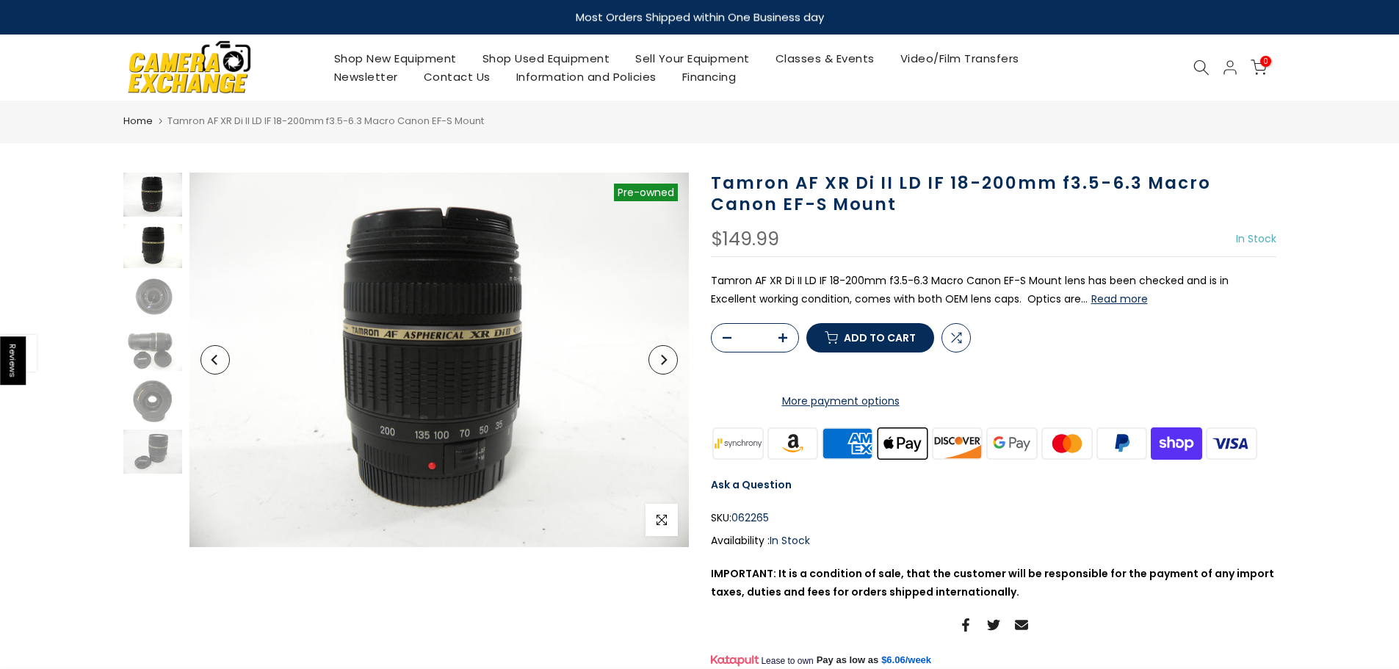
click at [157, 266] on img at bounding box center [152, 246] width 59 height 44
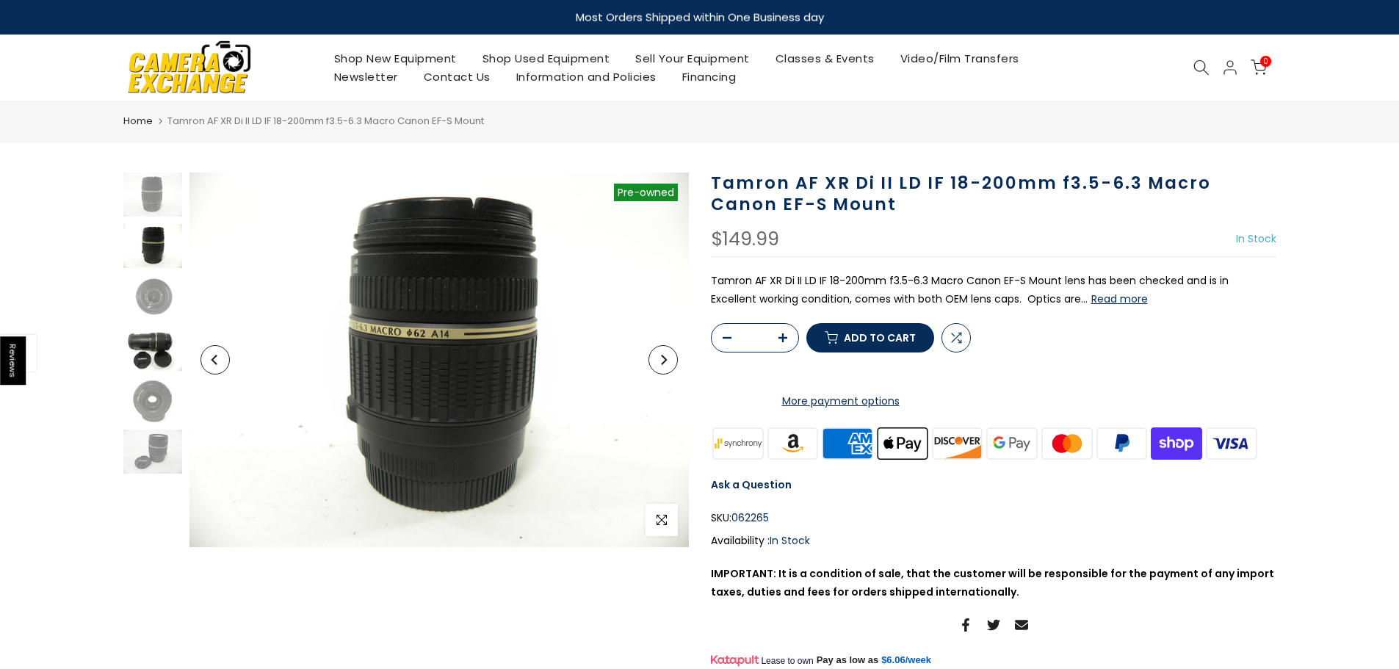
click at [152, 344] on img at bounding box center [152, 349] width 59 height 44
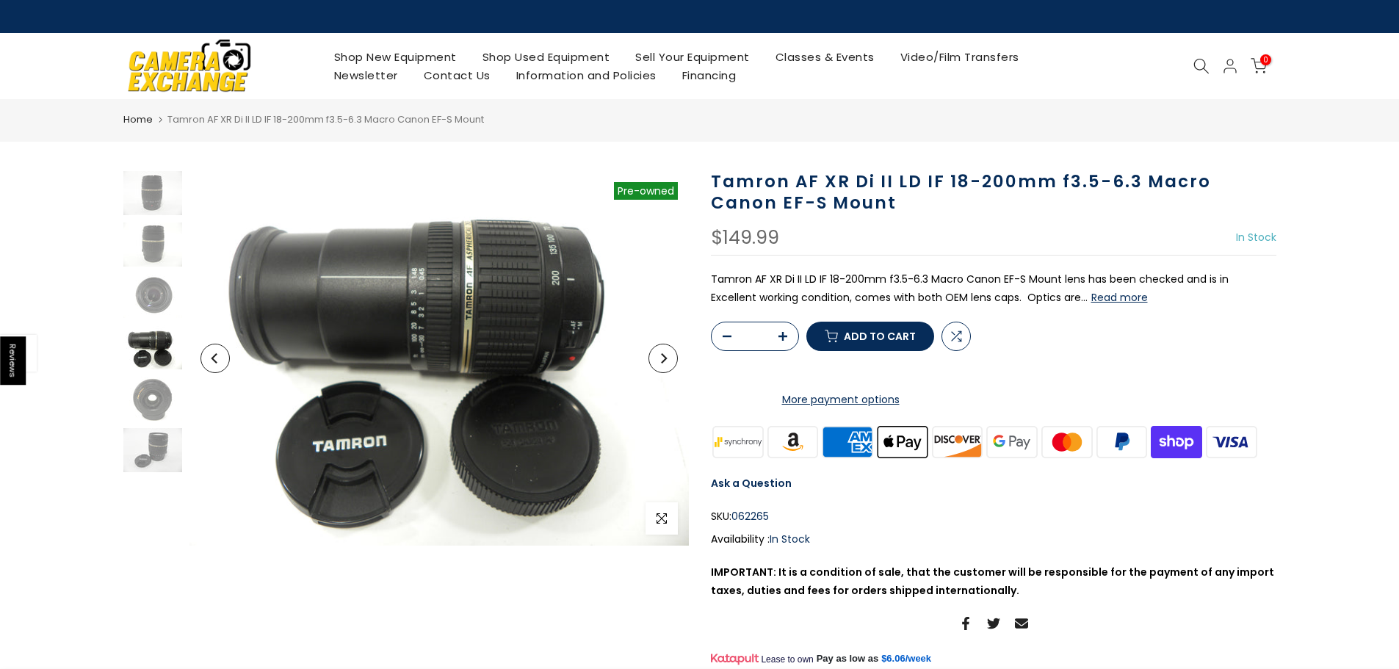
click at [165, 424] on div at bounding box center [152, 321] width 62 height 301
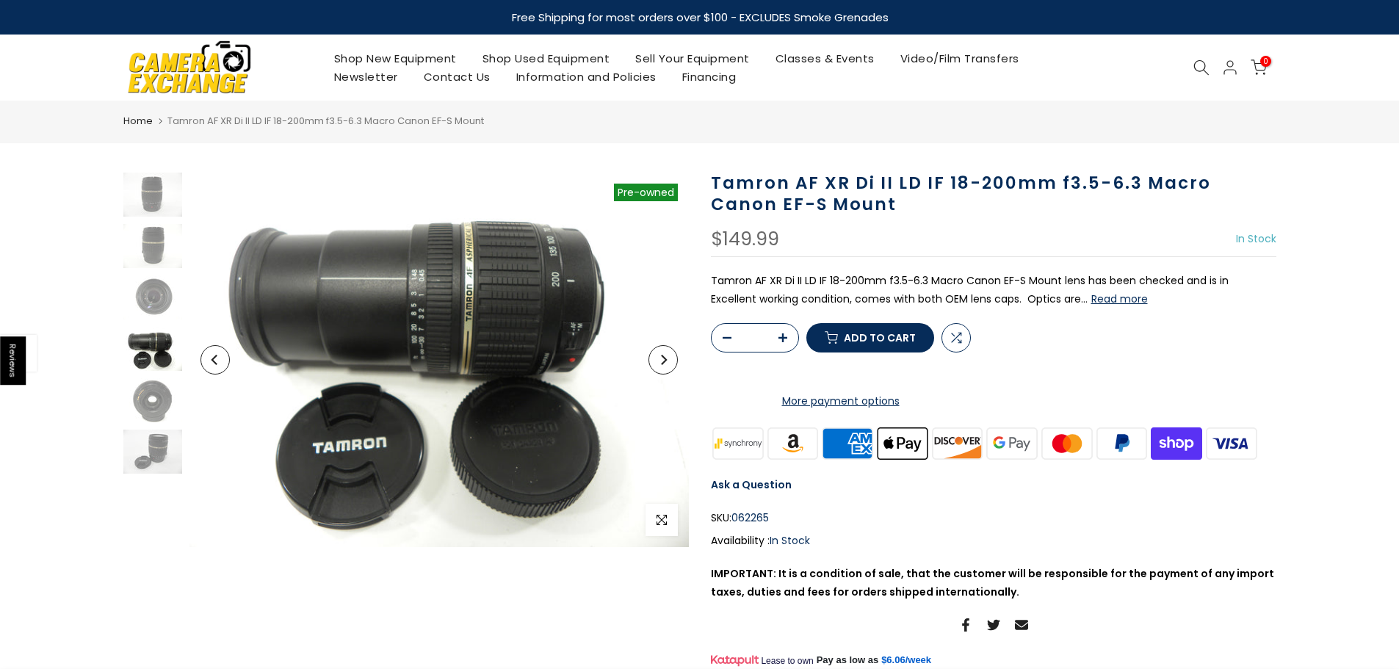
click at [1057, 308] on div "Tamron AF XR Di II LD IF 18-200mm f3.5-6.3 Macro Canon EF-S Mount $149.99 In St…" at bounding box center [993, 429] width 565 height 513
click at [1059, 306] on p "Tamron AF XR Di II LD IF 18-200mm f3.5-6.3 Macro Canon EF-S Mount lens has been…" at bounding box center [993, 290] width 565 height 37
drag, startPoint x: 726, startPoint y: 239, endPoint x: 836, endPoint y: 237, distance: 109.4
click at [836, 237] on div "$149.99 In Stock Pre order Out of stock" at bounding box center [993, 243] width 565 height 27
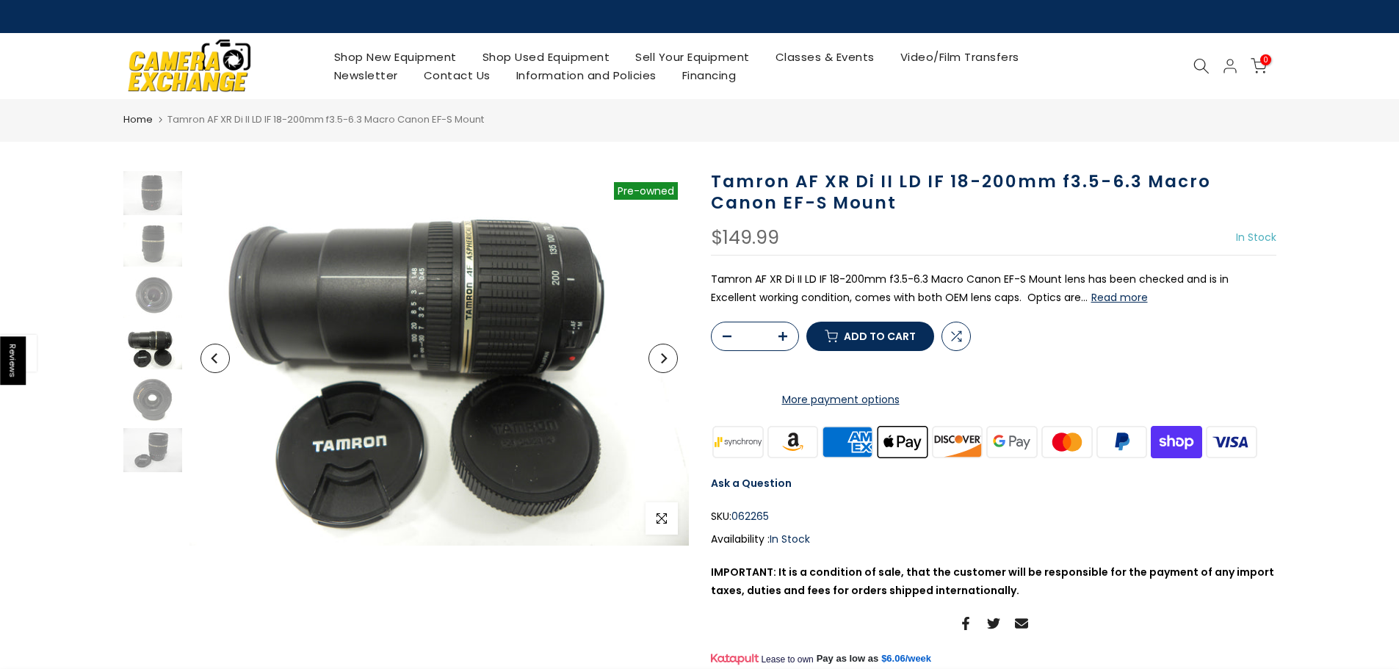
click at [1091, 299] on button "Read more" at bounding box center [1119, 297] width 57 height 13
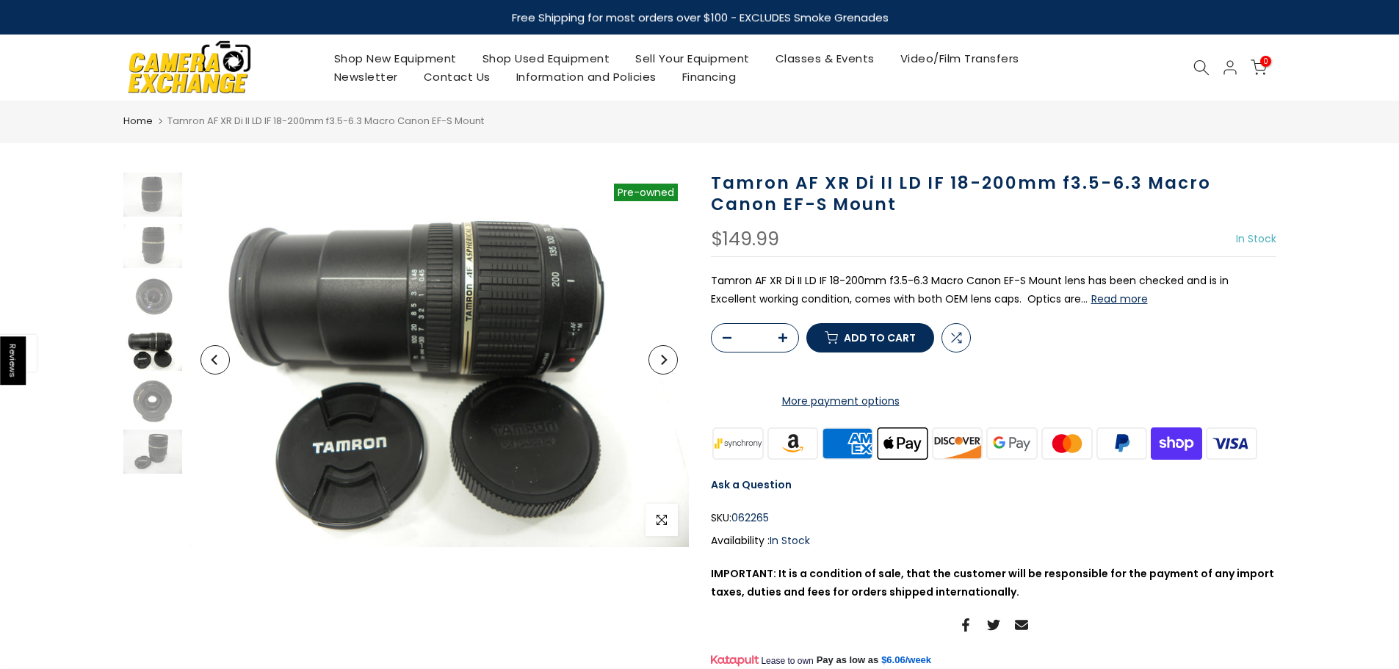
click at [1091, 294] on button "Read more" at bounding box center [1119, 298] width 57 height 13
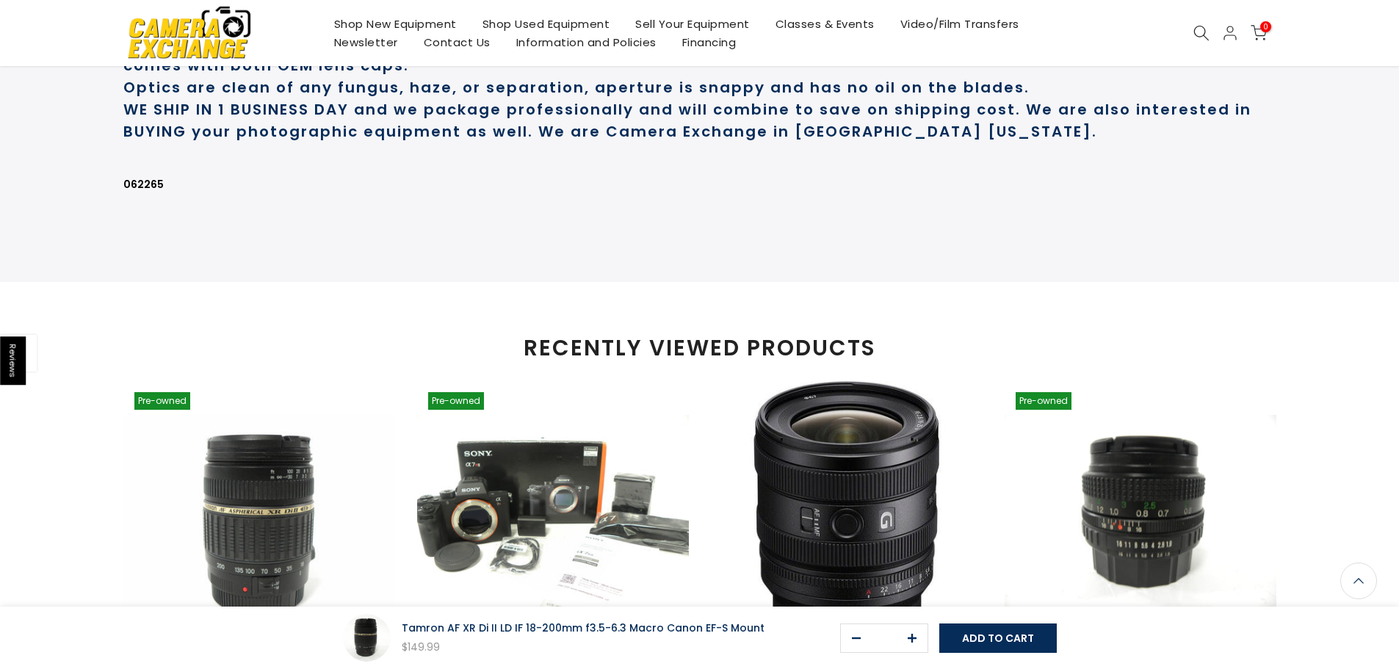
scroll to position [784, 0]
